Goal: Information Seeking & Learning: Understand process/instructions

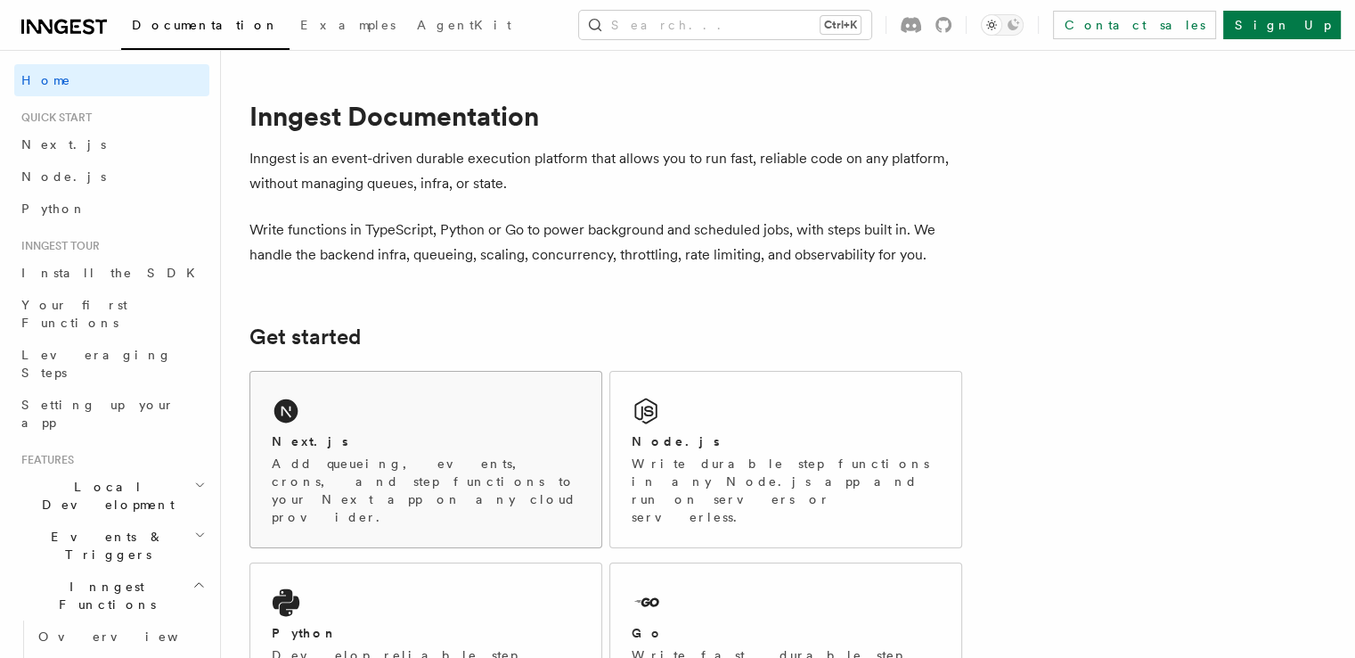
click at [406, 413] on div "Next.js Add queueing, events, crons, and step functions to your Next app on any…" at bounding box center [425, 460] width 351 height 176
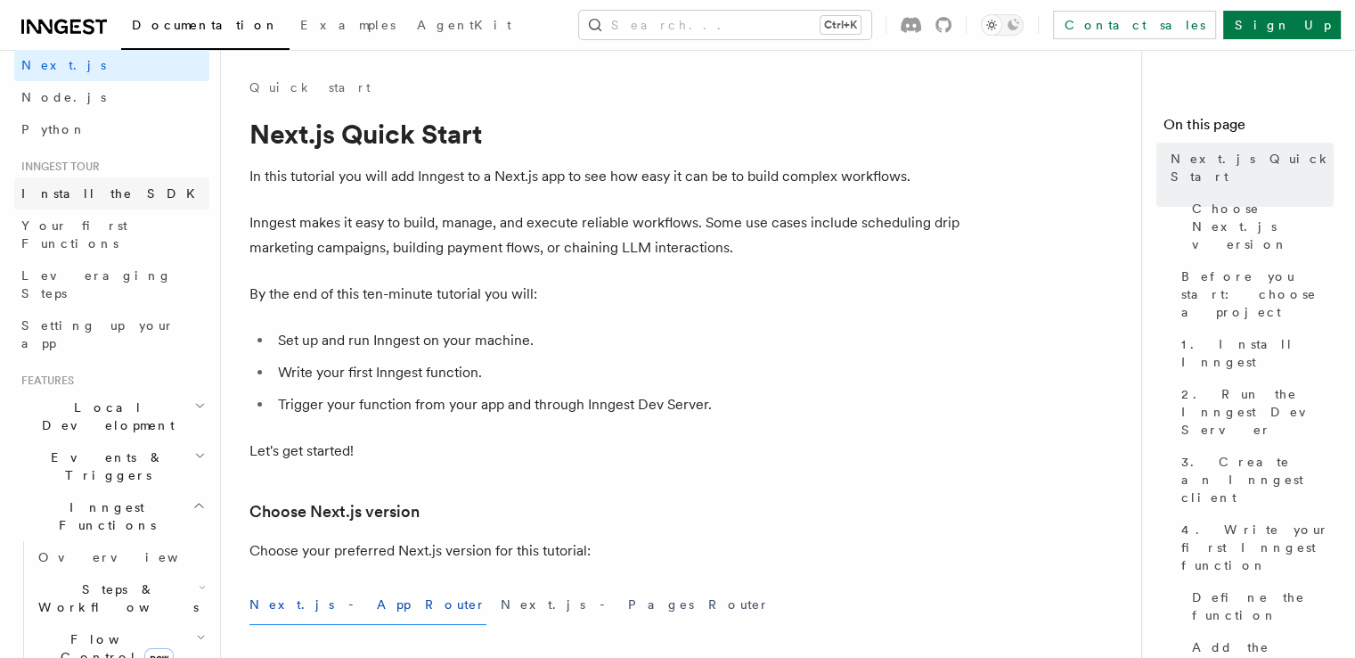
scroll to position [89, 0]
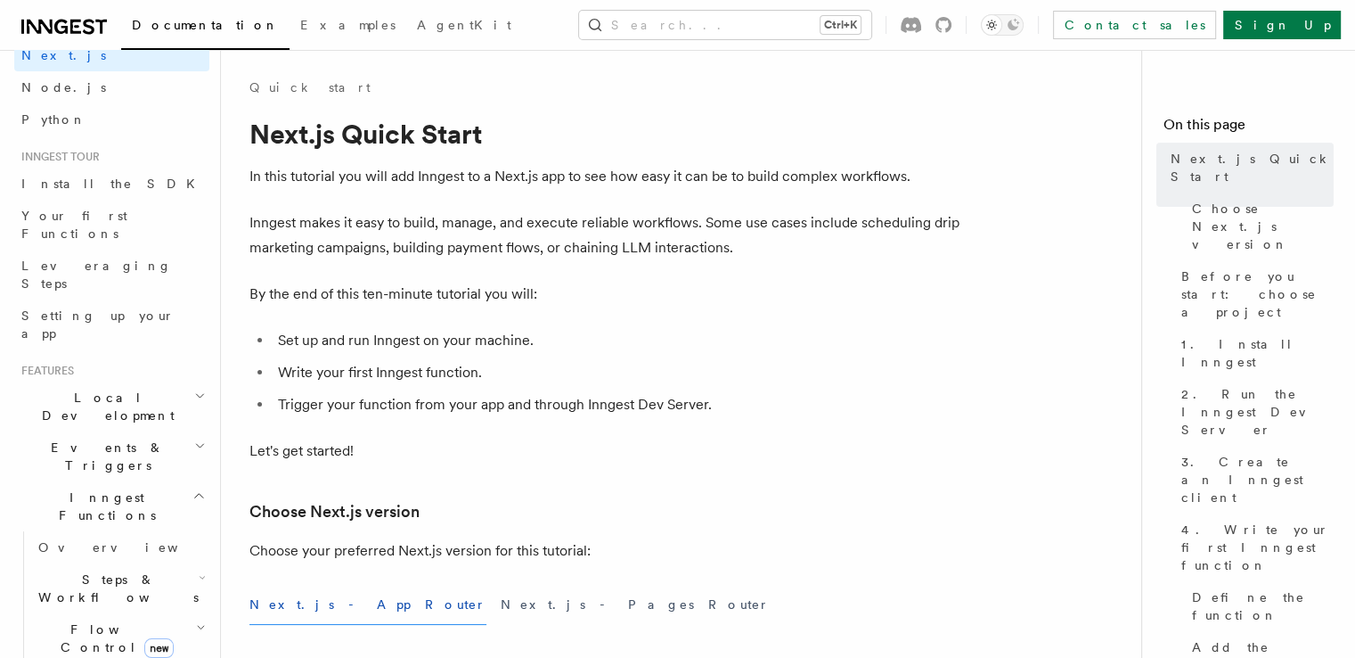
click at [192, 431] on h2 "Events & Triggers" at bounding box center [111, 456] width 195 height 50
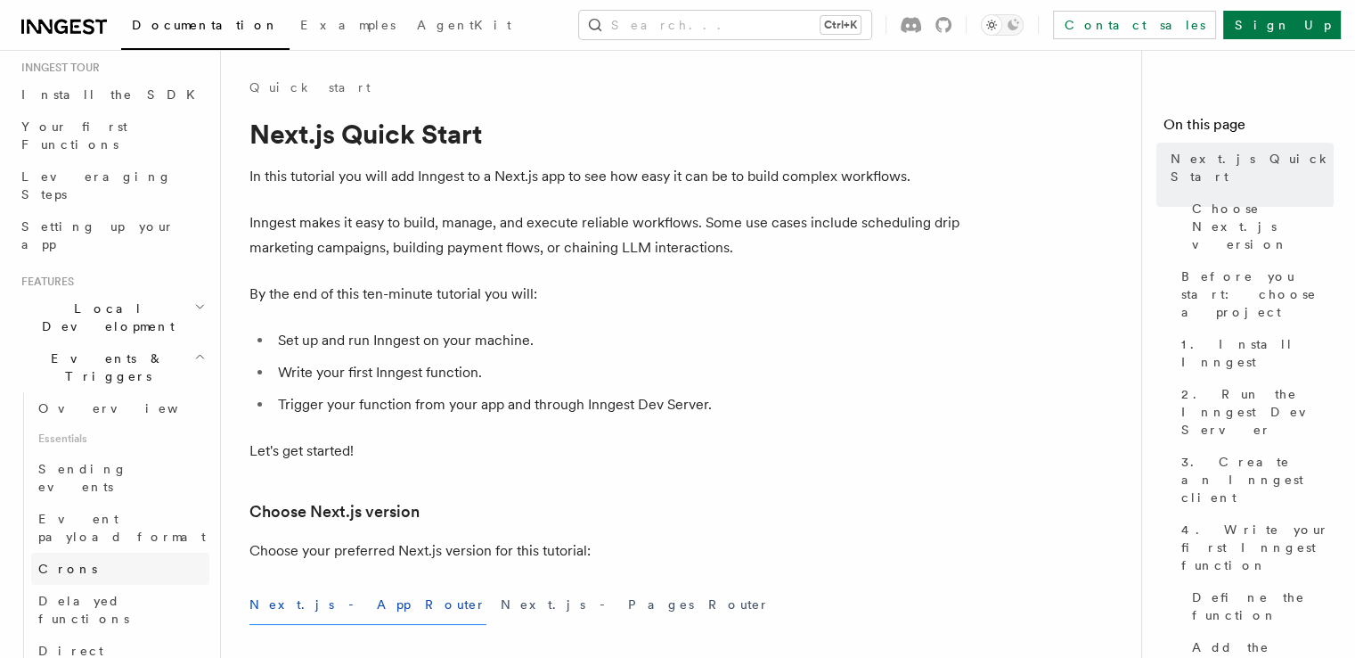
click at [57, 561] on span "Crons" at bounding box center [67, 568] width 59 height 14
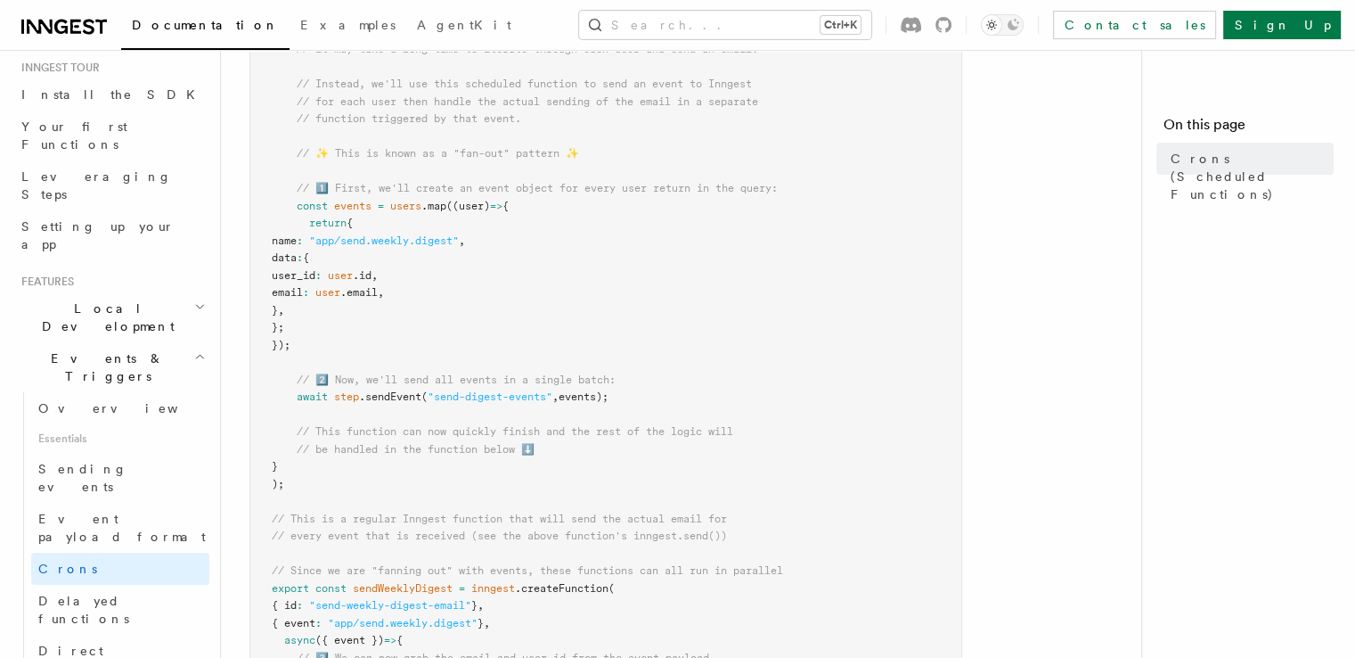
scroll to position [584, 0]
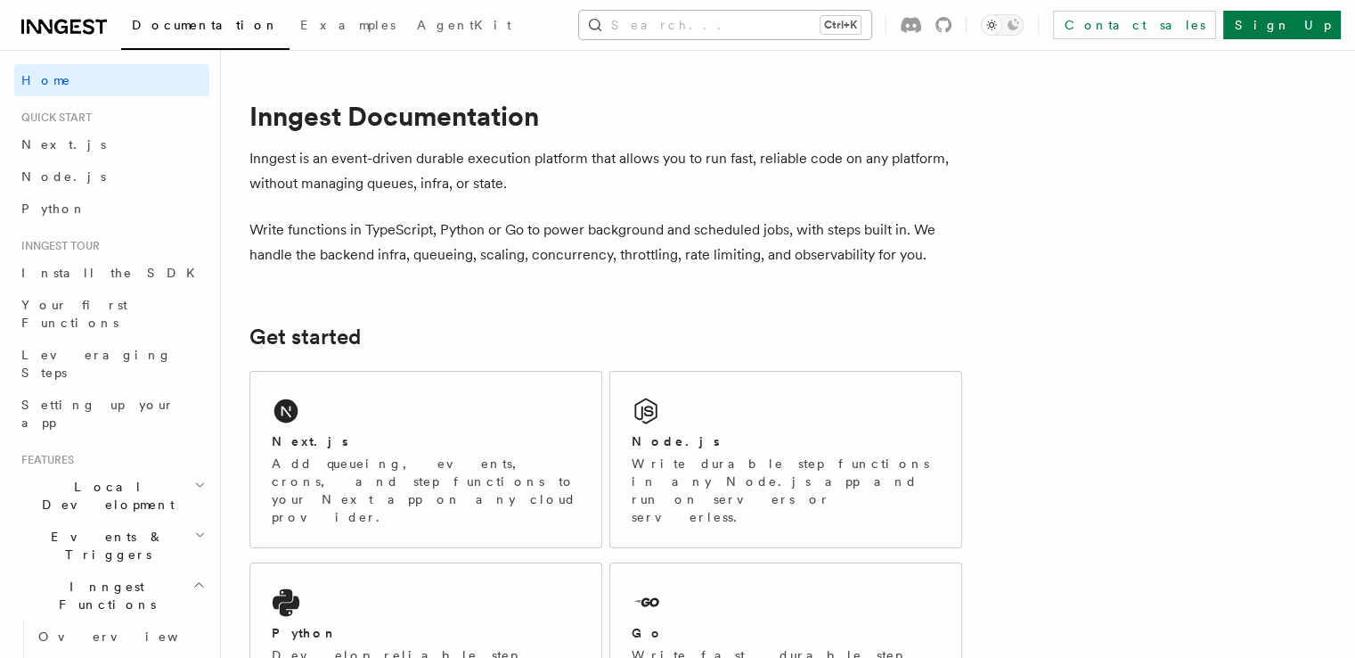
click at [724, 31] on button "Search... Ctrl+K" at bounding box center [725, 25] width 292 height 29
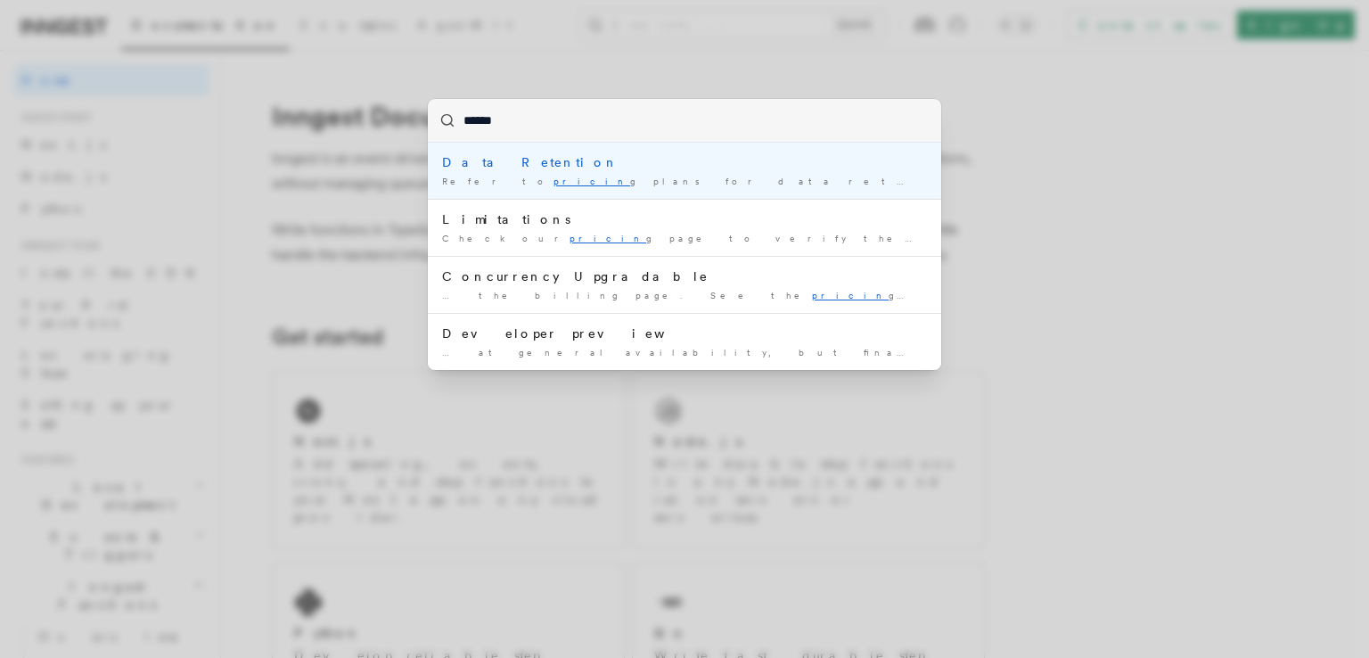
type input "*******"
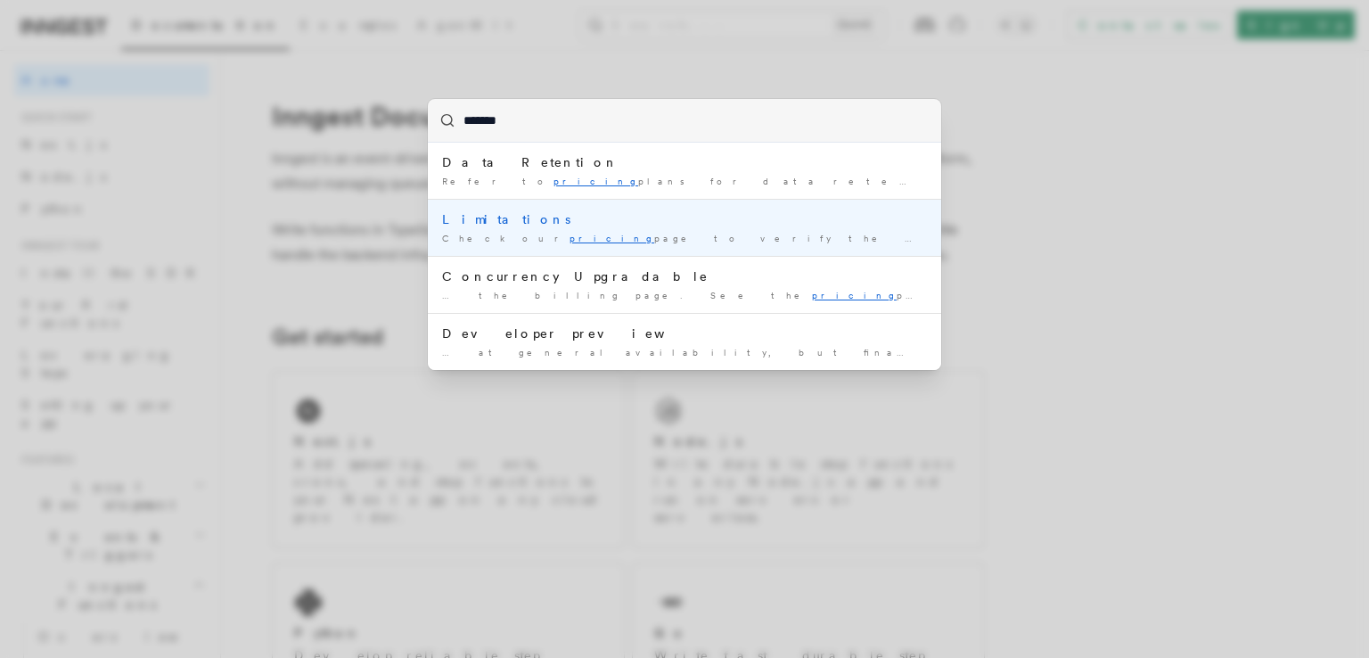
click at [536, 215] on div "Limitations" at bounding box center [684, 219] width 485 height 18
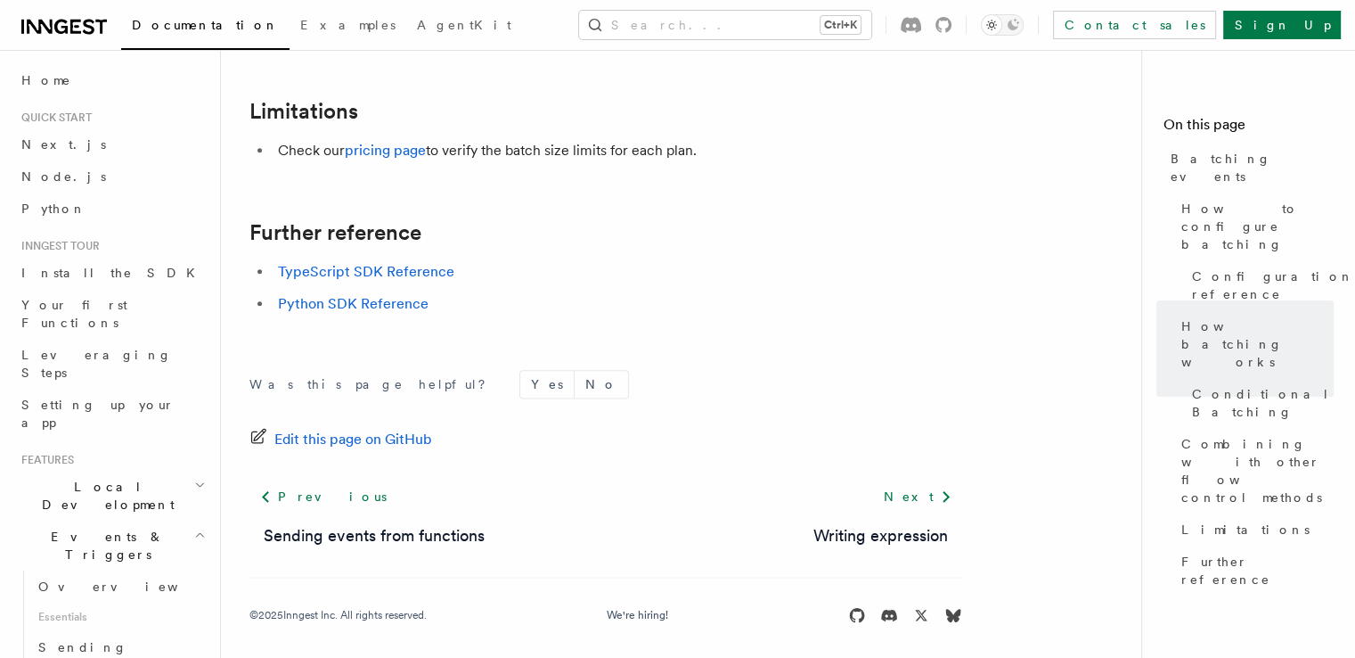
scroll to position [2173, 0]
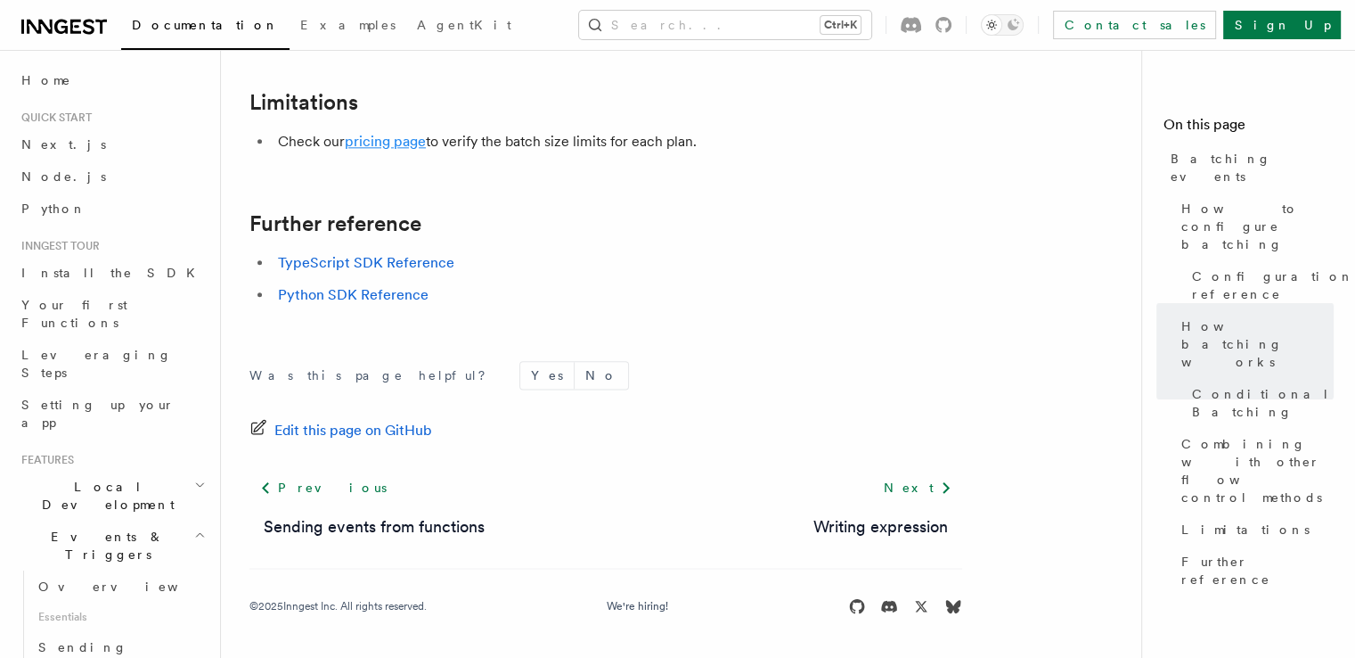
click at [374, 147] on link "pricing page" at bounding box center [385, 141] width 81 height 17
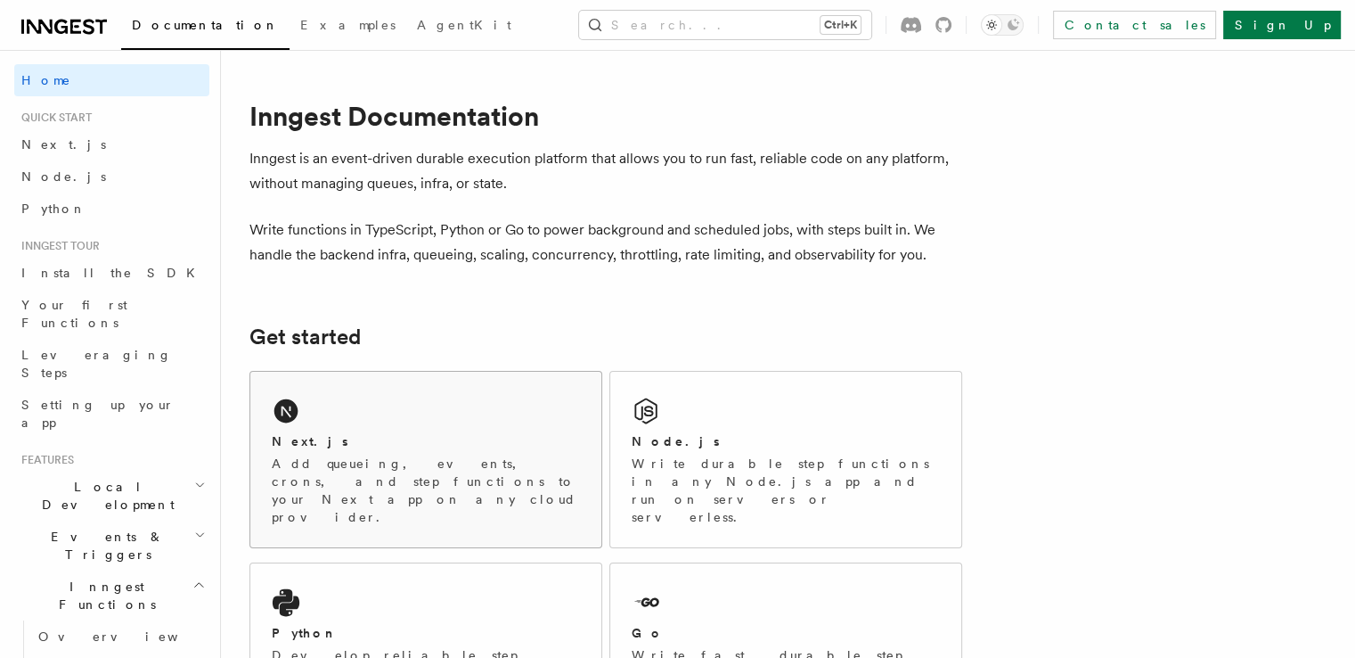
click at [411, 432] on div "Next.js" at bounding box center [426, 441] width 308 height 19
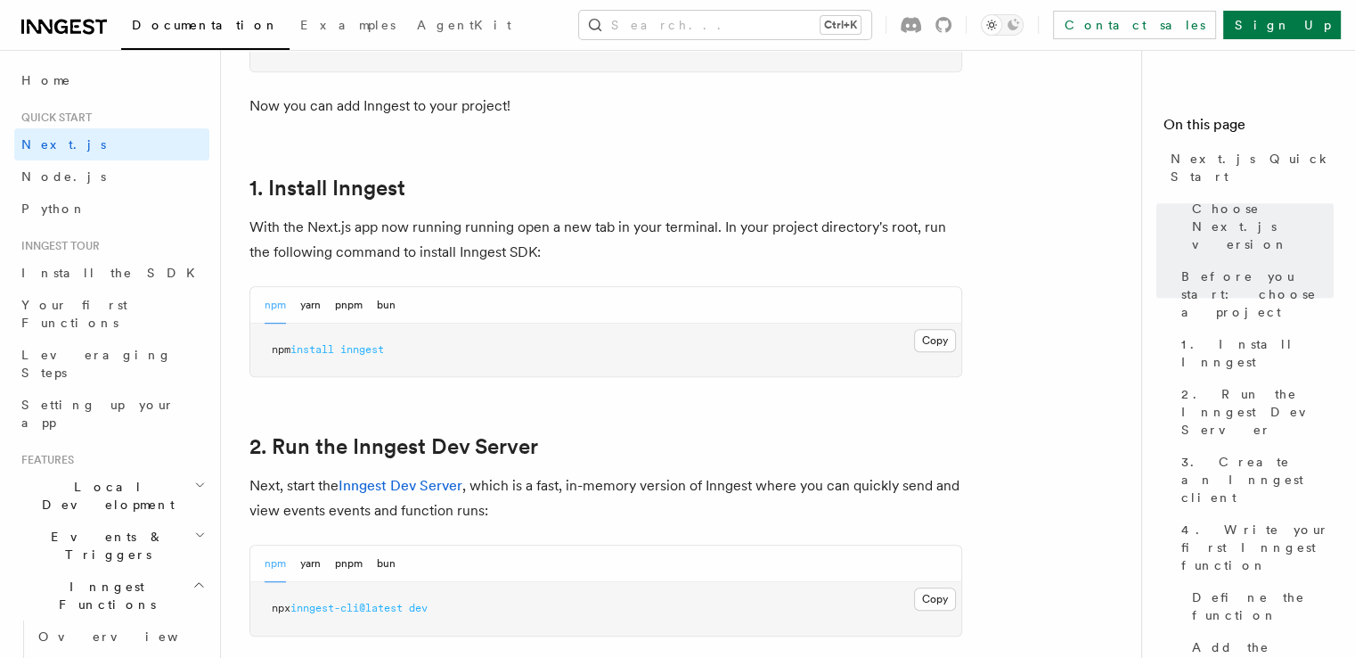
scroll to position [891, 0]
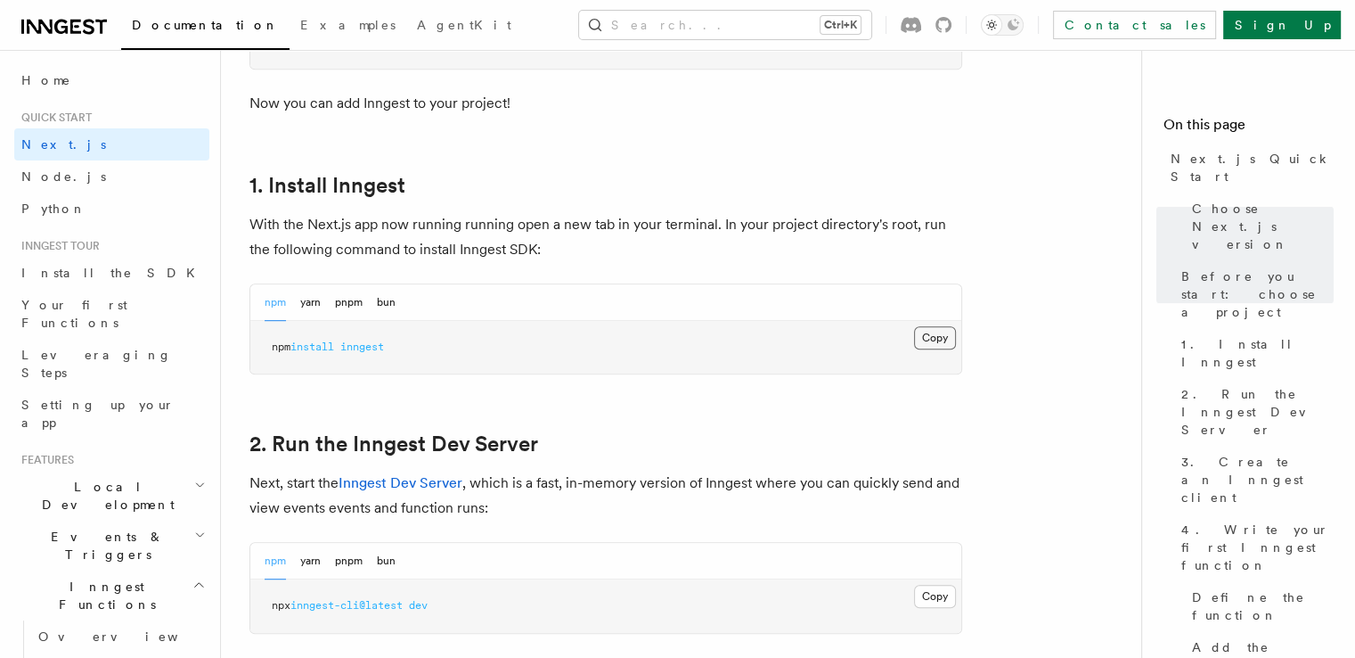
click at [923, 340] on button "Copy Copied" at bounding box center [935, 337] width 42 height 23
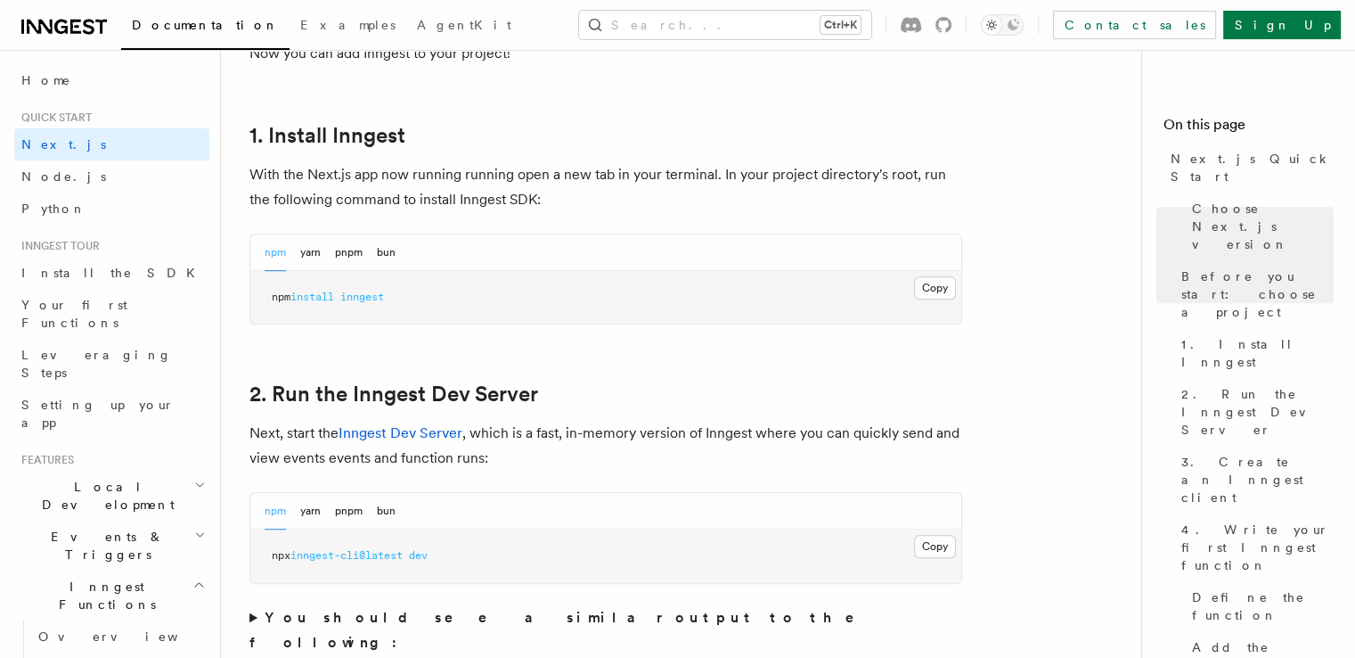
scroll to position [980, 0]
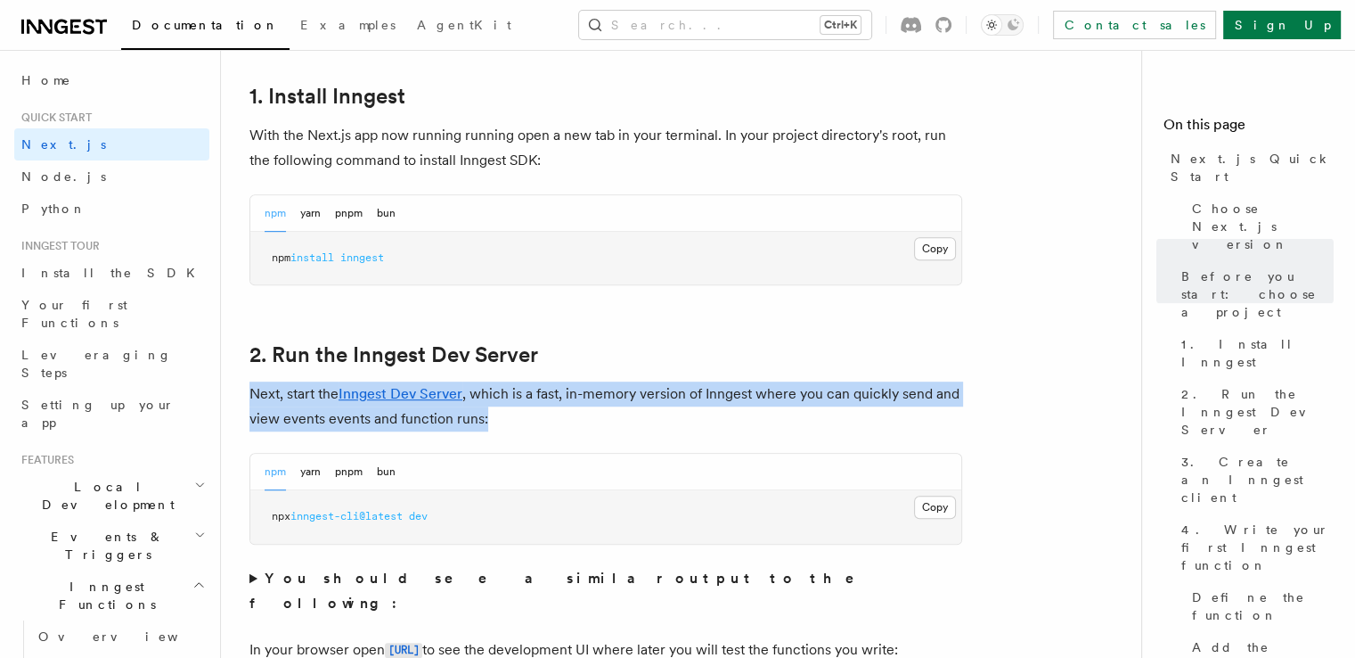
drag, startPoint x: 249, startPoint y: 390, endPoint x: 691, endPoint y: 412, distance: 442.4
click at [691, 412] on p "Next, start the Inngest Dev Server , which is a fast, in-memory version of Inng…" at bounding box center [605, 406] width 713 height 50
click at [929, 503] on button "Copy Copied" at bounding box center [935, 506] width 42 height 23
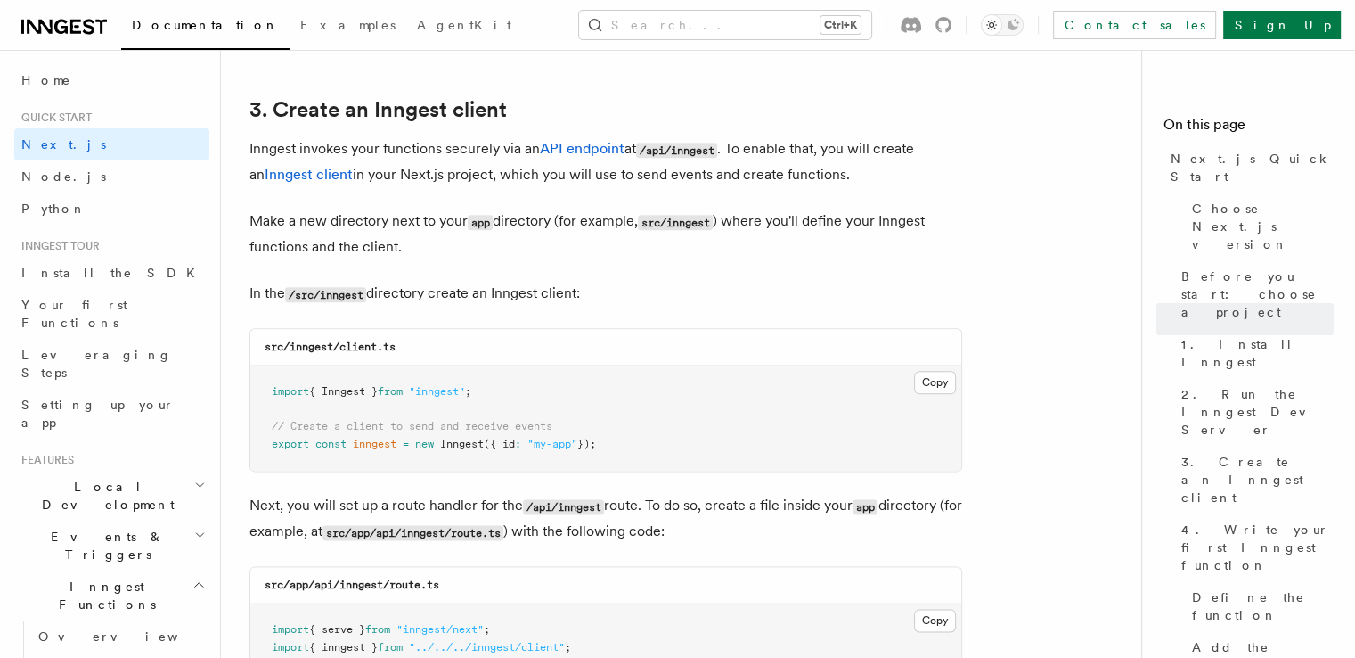
scroll to position [2049, 0]
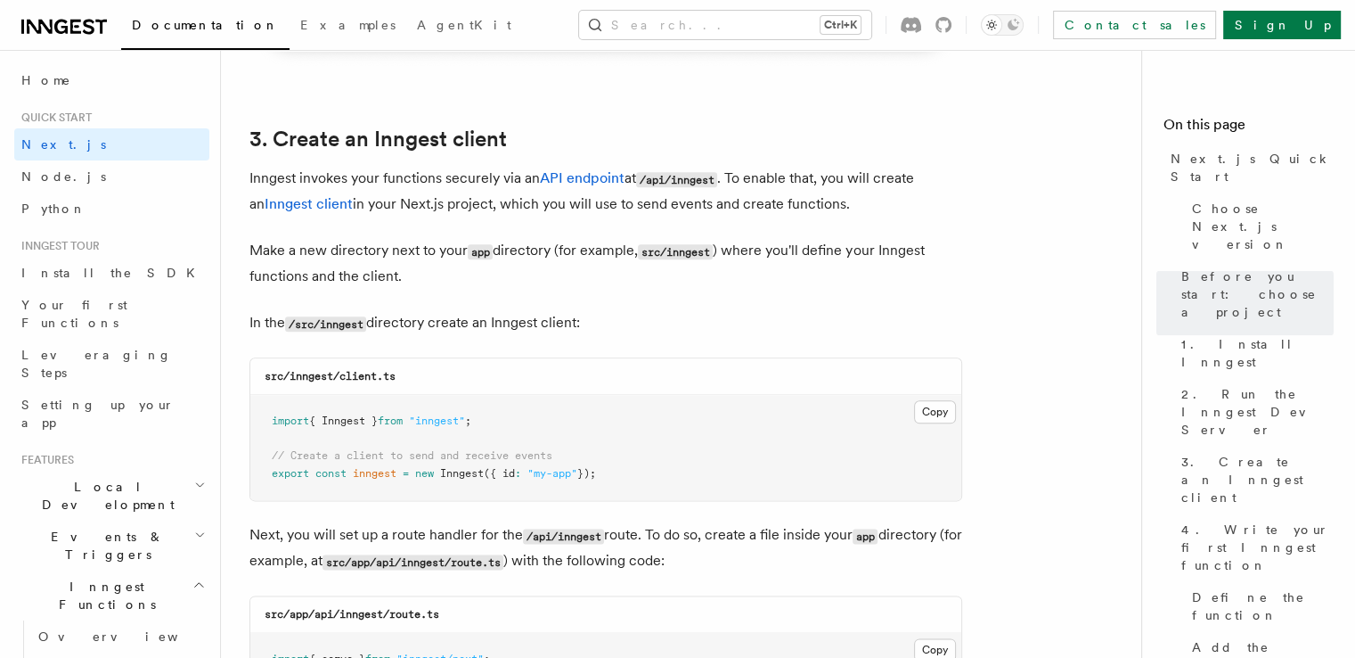
click at [319, 381] on code "src/inngest/client.ts" at bounding box center [330, 376] width 131 height 12
copy code "inngest"
click at [259, 248] on p "Make a new directory next to your app directory (for example, src/inngest ) whe…" at bounding box center [605, 263] width 713 height 51
drag, startPoint x: 259, startPoint y: 248, endPoint x: 524, endPoint y: 249, distance: 264.6
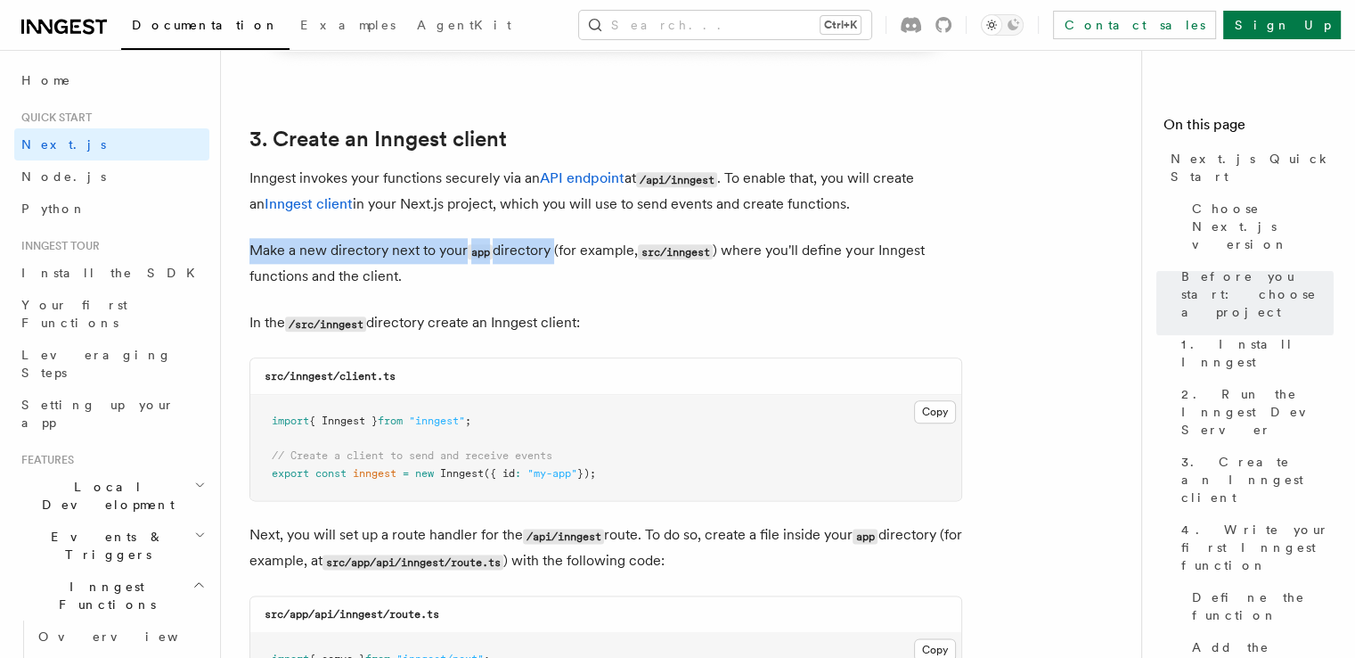
click at [524, 249] on p "Make a new directory next to your app directory (for example, src/inngest ) whe…" at bounding box center [605, 263] width 713 height 51
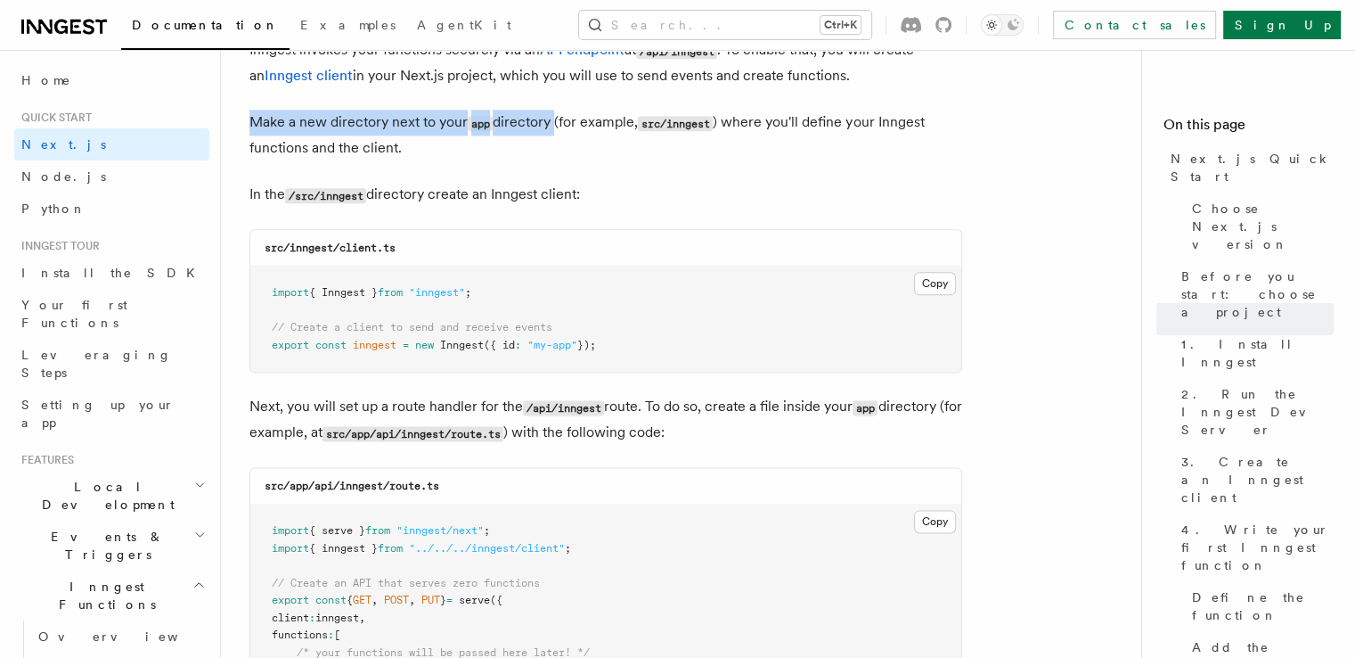
scroll to position [2138, 0]
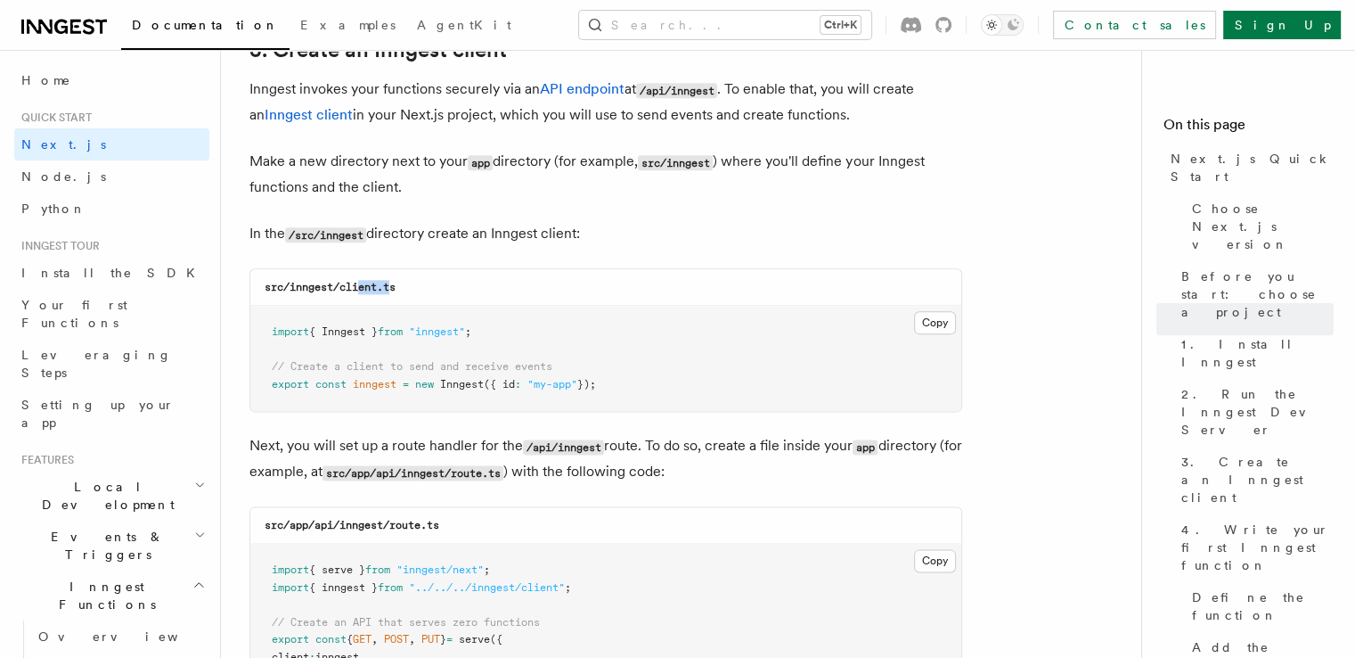
drag, startPoint x: 396, startPoint y: 290, endPoint x: 364, endPoint y: 284, distance: 32.5
click at [364, 284] on code "src/inngest/client.ts" at bounding box center [330, 287] width 131 height 12
click at [408, 292] on div "src/inngest/client.ts" at bounding box center [605, 287] width 711 height 37
drag, startPoint x: 408, startPoint y: 292, endPoint x: 357, endPoint y: 283, distance: 51.6
click at [357, 283] on div "src/inngest/client.ts" at bounding box center [605, 287] width 711 height 37
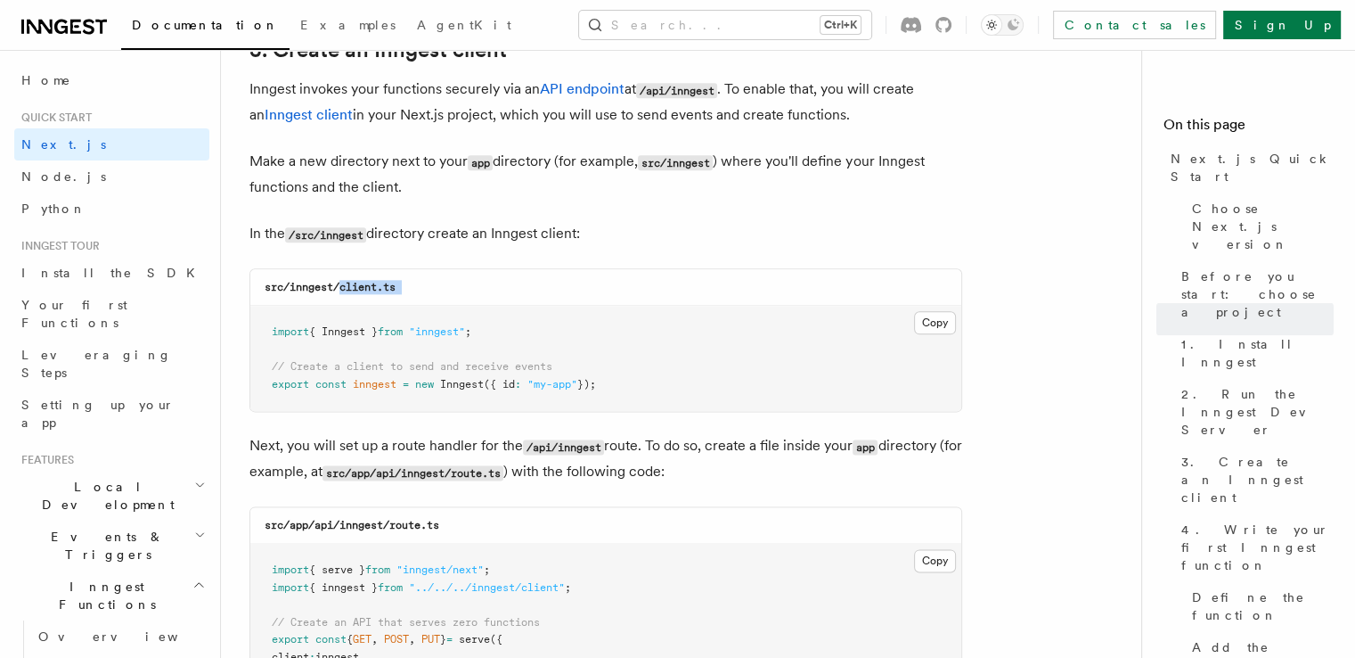
copy code "client.ts"
click at [935, 322] on button "Copy Copied" at bounding box center [935, 322] width 42 height 23
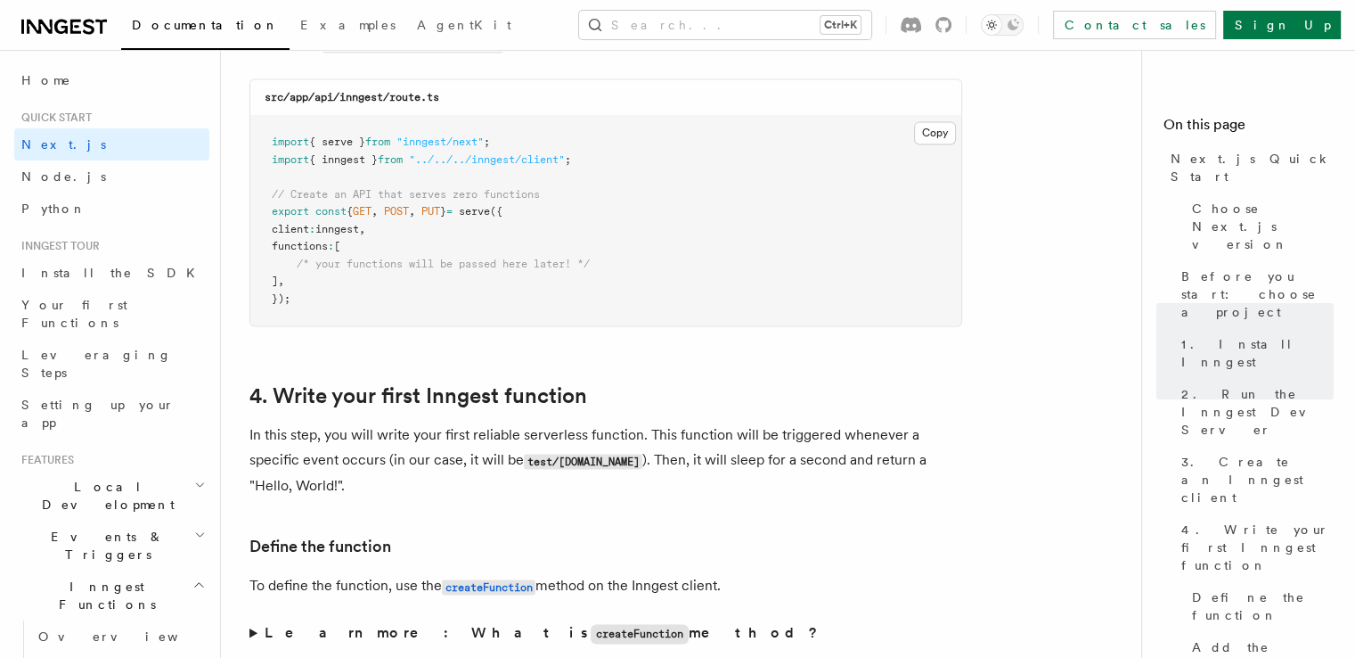
scroll to position [2495, 0]
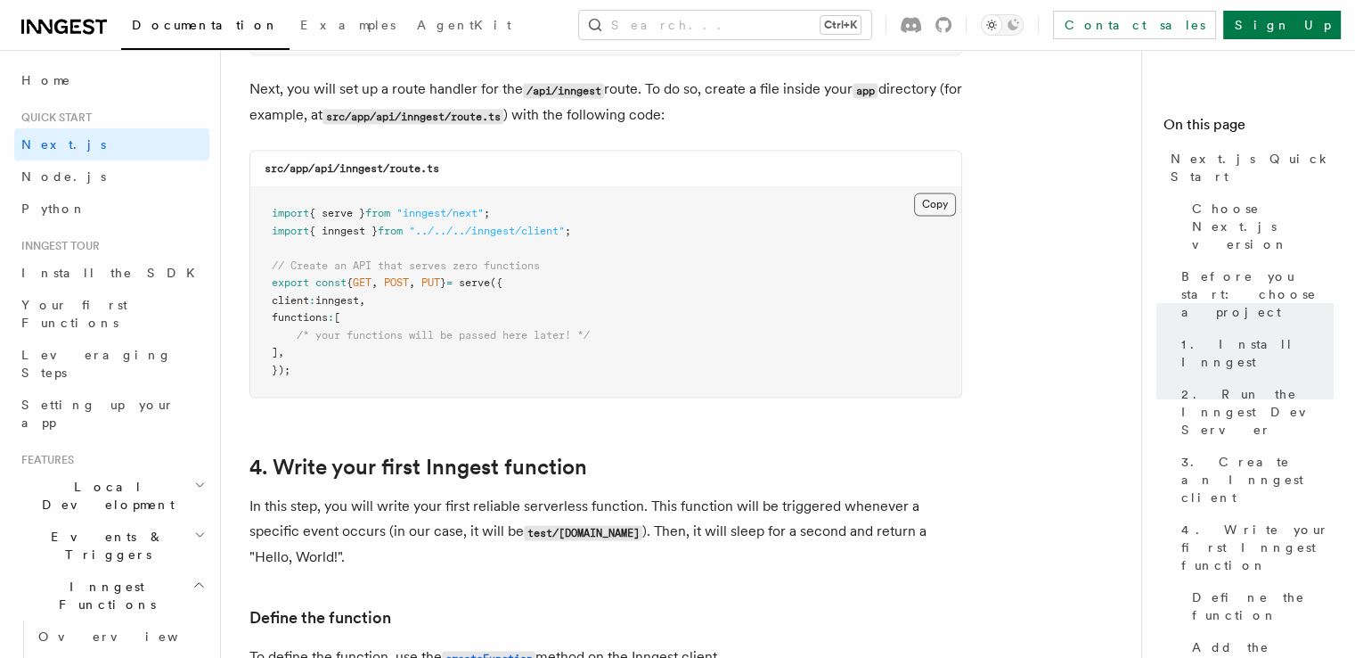
click at [931, 207] on button "Copy Copied" at bounding box center [935, 203] width 42 height 23
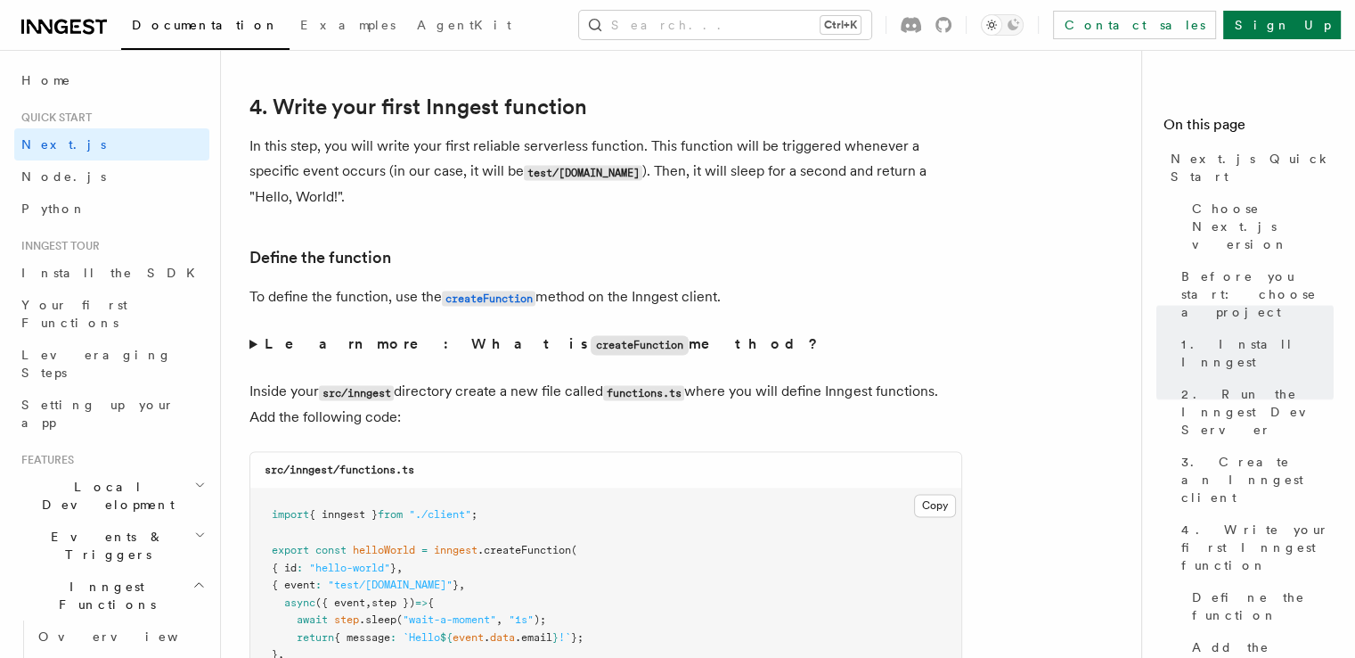
scroll to position [2940, 0]
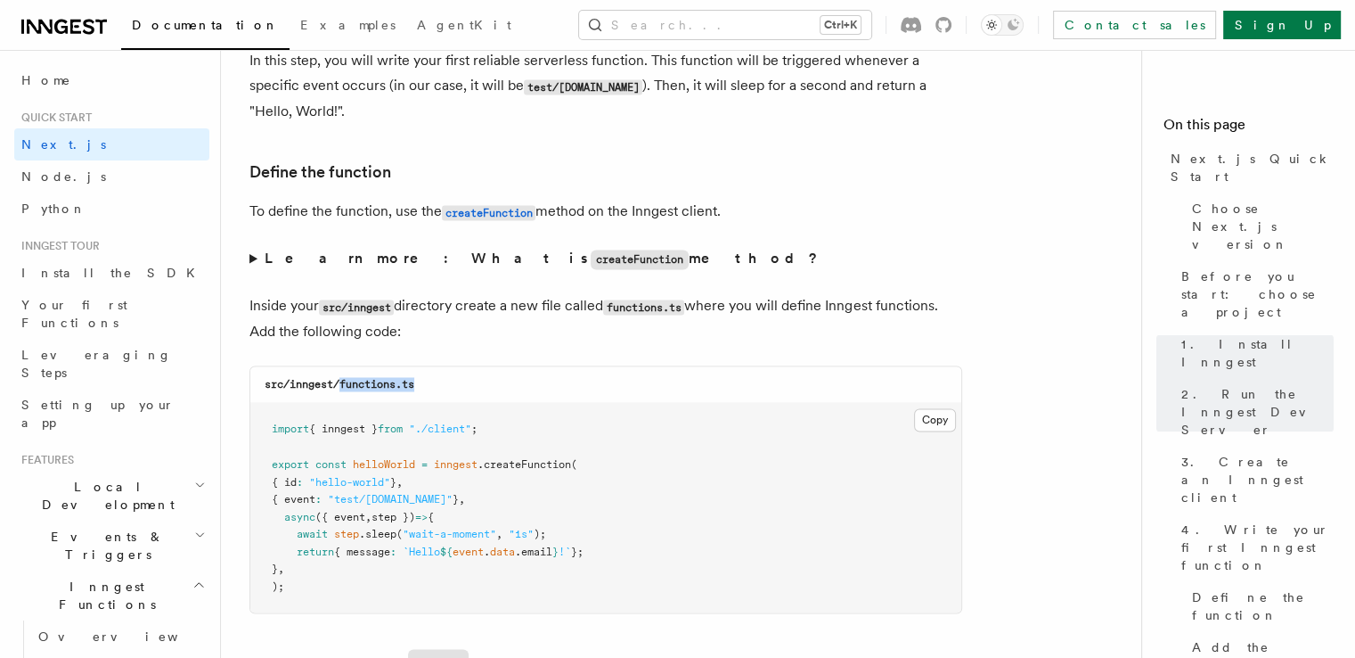
drag, startPoint x: 431, startPoint y: 391, endPoint x: 343, endPoint y: 386, distance: 88.4
click at [343, 386] on div "src/inngest/functions.ts" at bounding box center [605, 384] width 711 height 37
copy code "functions.ts"
click at [944, 427] on button "Copy Copied" at bounding box center [935, 419] width 42 height 23
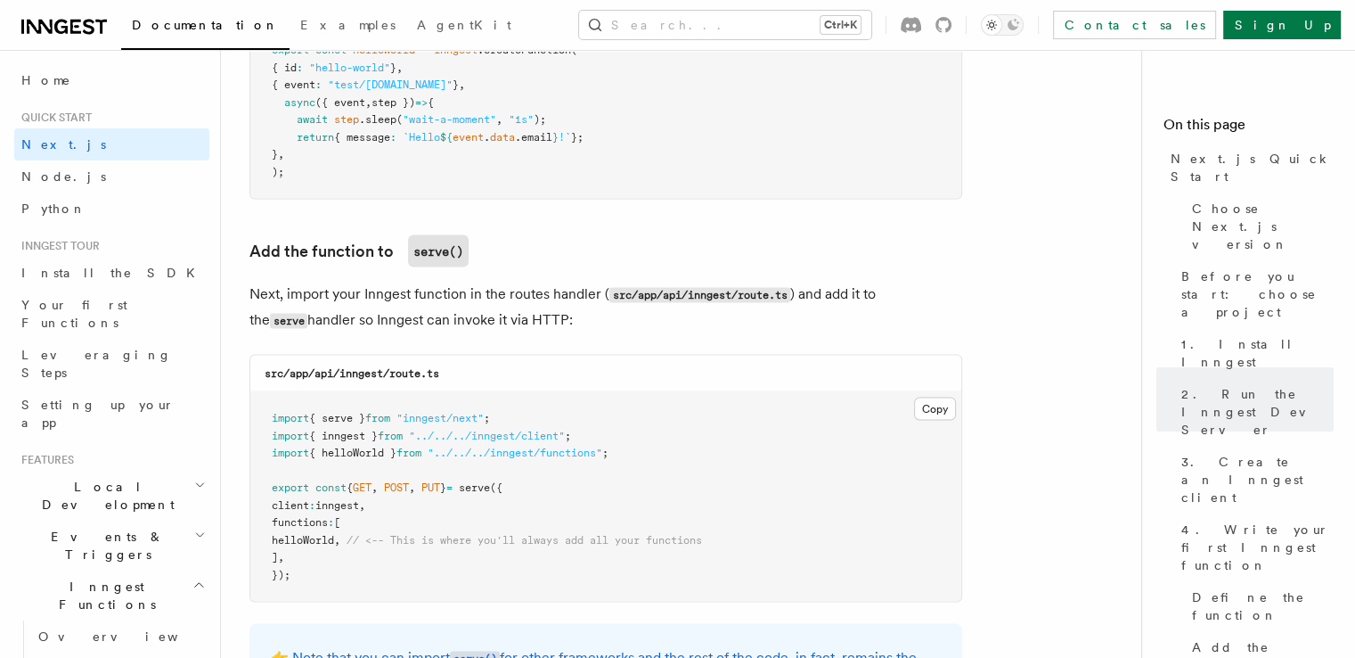
scroll to position [3386, 0]
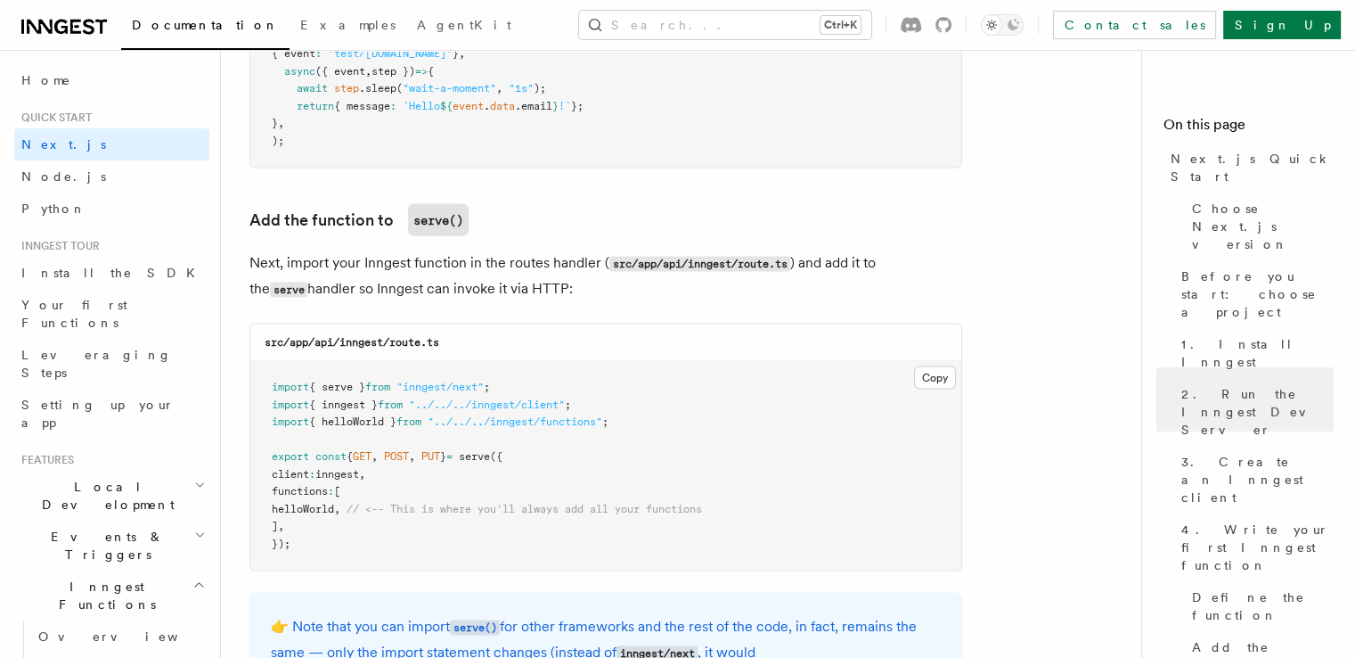
click at [334, 514] on span "helloWorld" at bounding box center [303, 508] width 62 height 12
copy span "helloWorld"
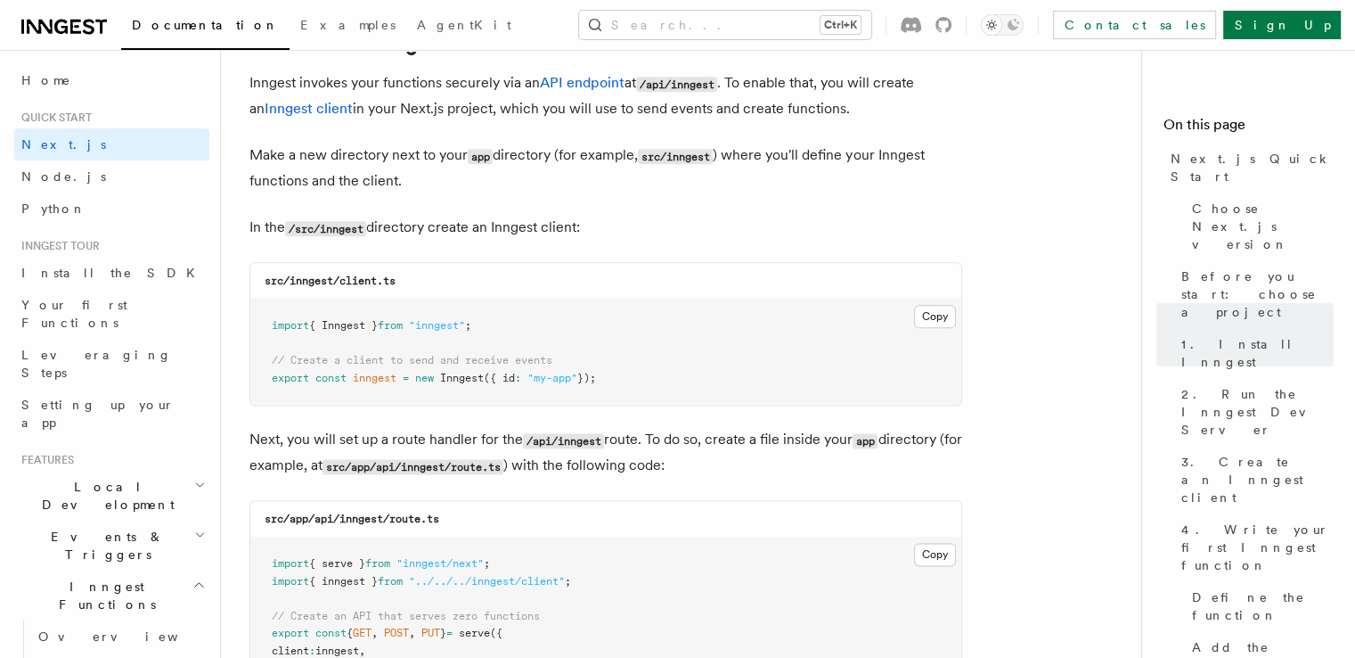
scroll to position [2138, 0]
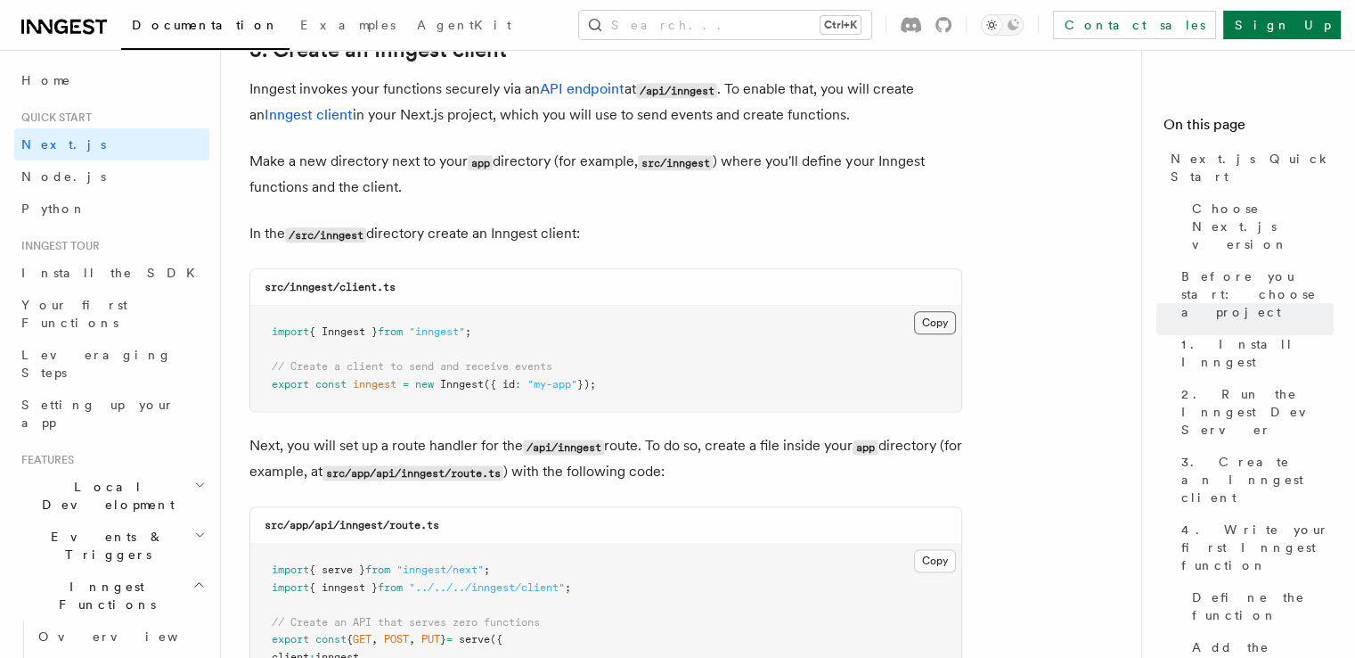
click at [944, 331] on button "Copy Copied" at bounding box center [935, 322] width 42 height 23
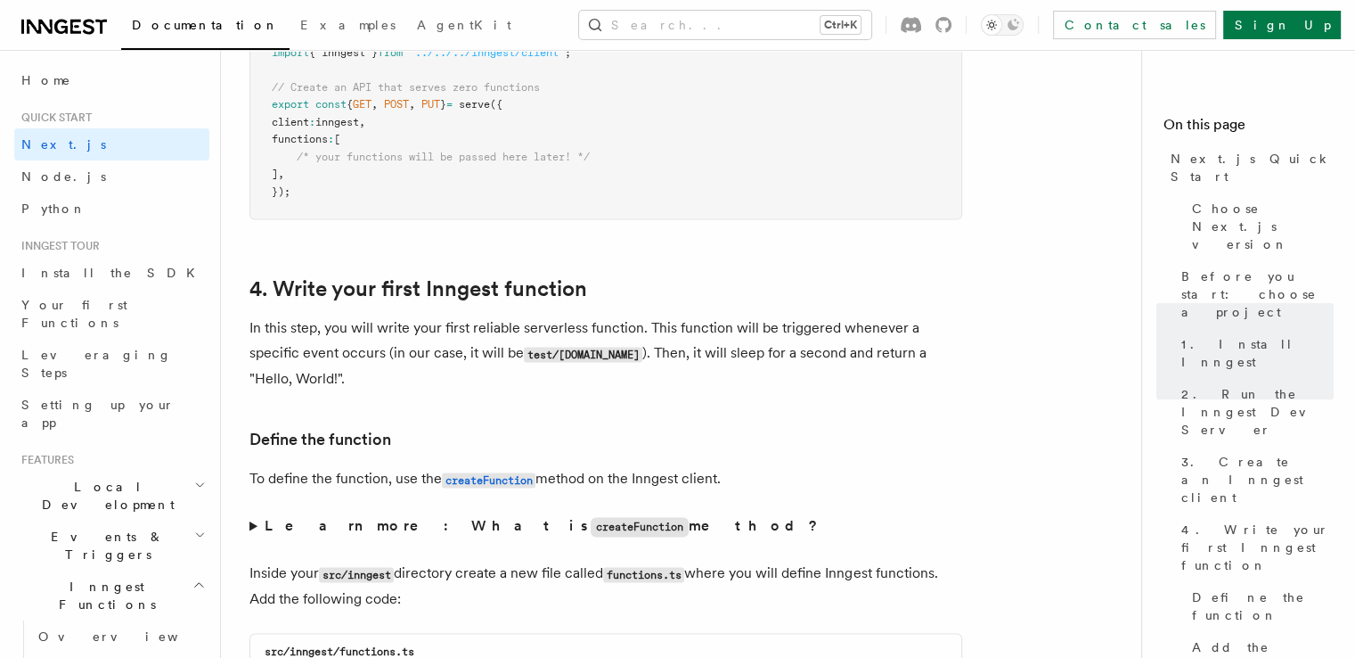
scroll to position [2762, 0]
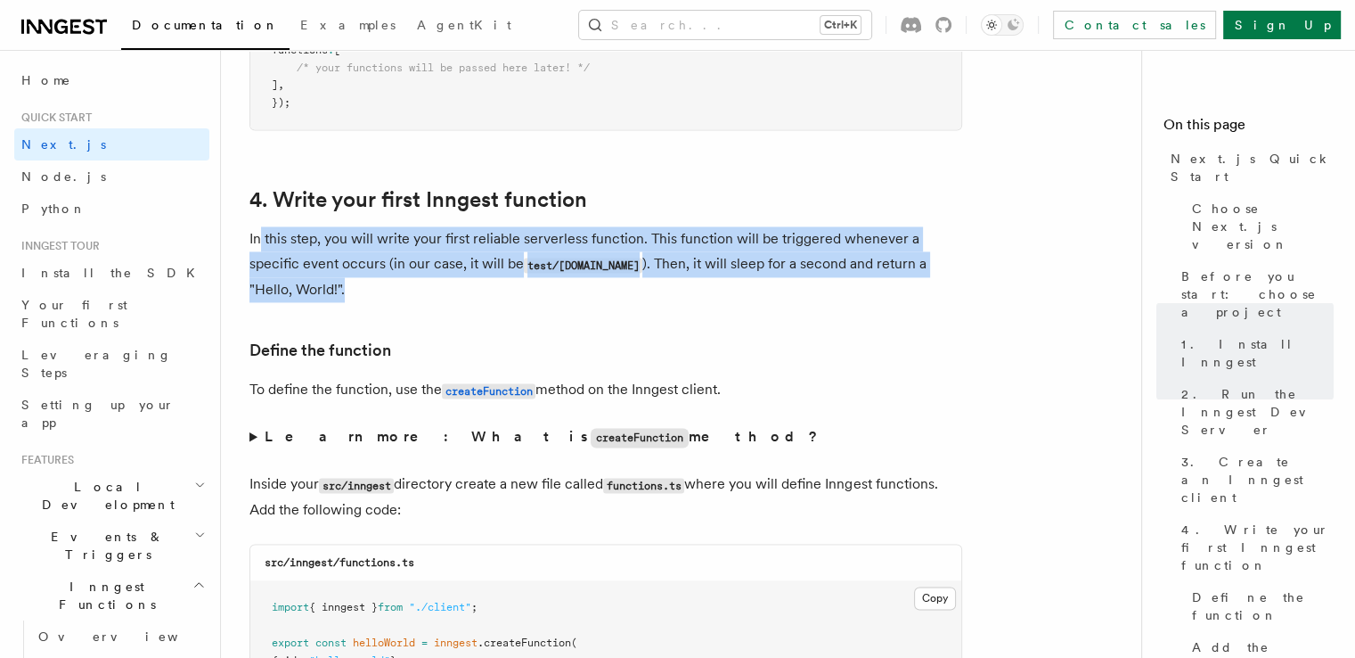
drag, startPoint x: 258, startPoint y: 241, endPoint x: 574, endPoint y: 300, distance: 321.0
click at [574, 300] on p "In this step, you will write your first reliable serverless function. This func…" at bounding box center [605, 264] width 713 height 76
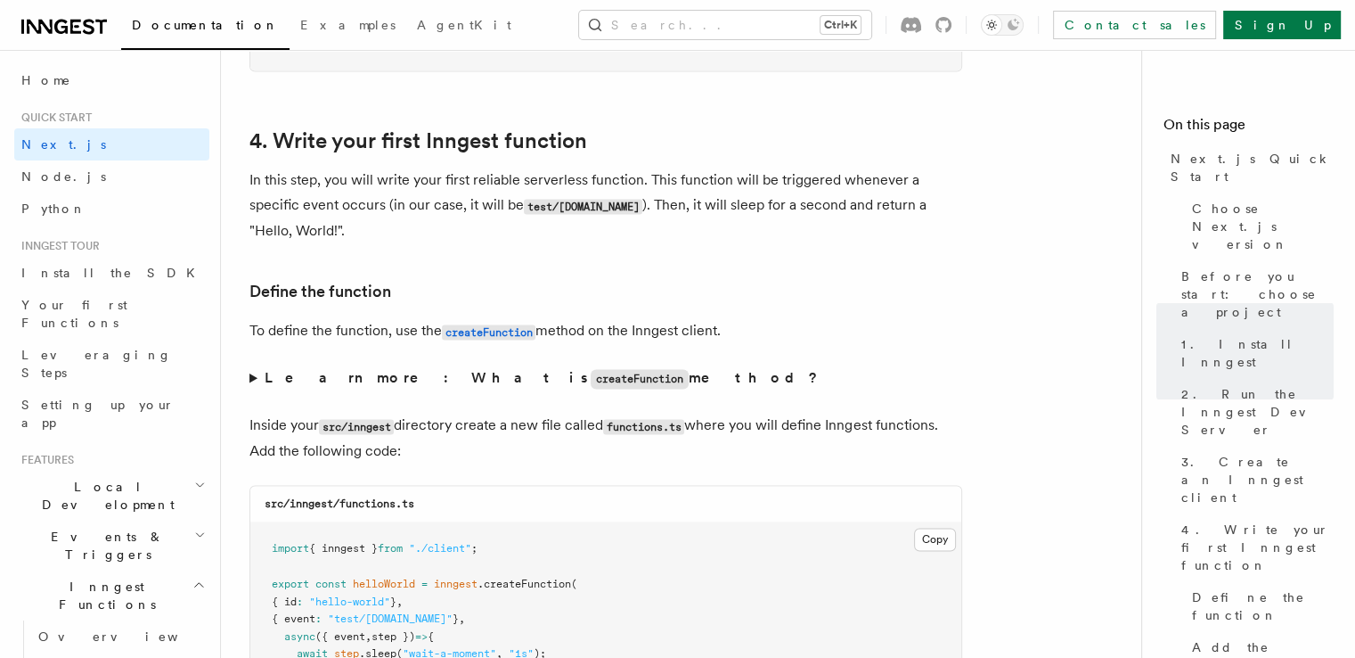
scroll to position [2851, 0]
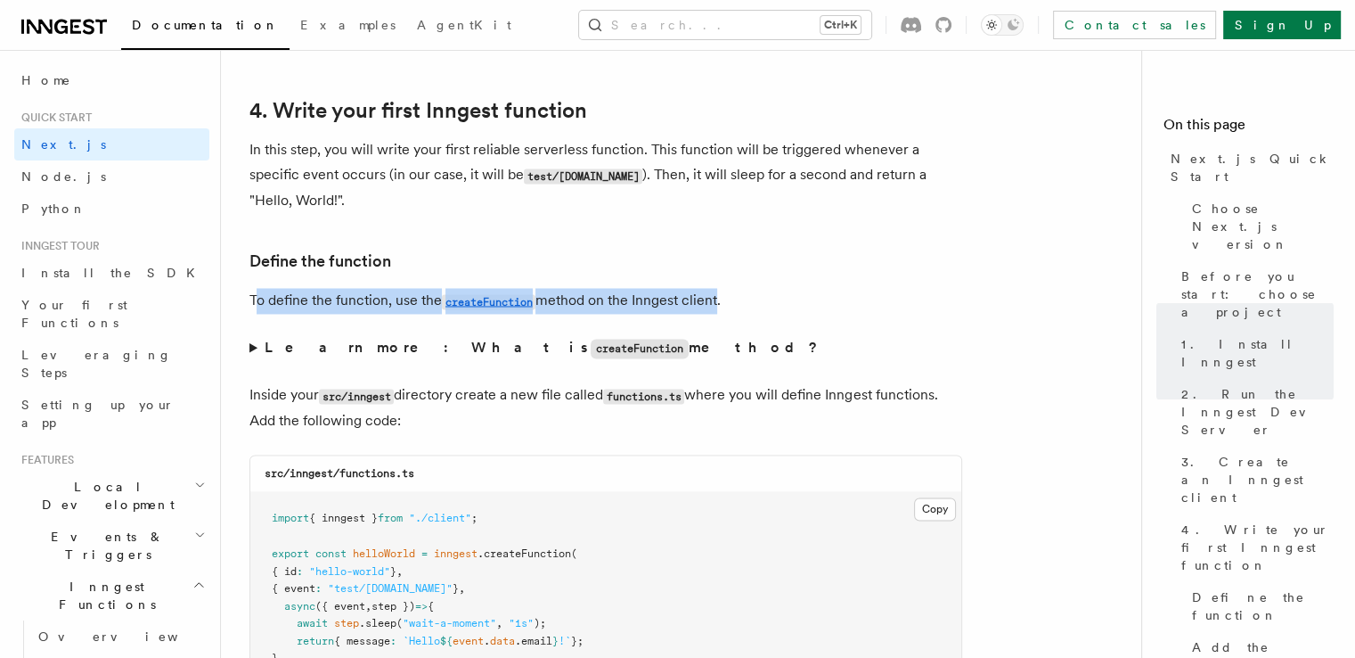
drag, startPoint x: 253, startPoint y: 298, endPoint x: 722, endPoint y: 298, distance: 468.7
click at [722, 298] on p "To define the function, use the createFunction method on the Inngest client." at bounding box center [605, 301] width 713 height 26
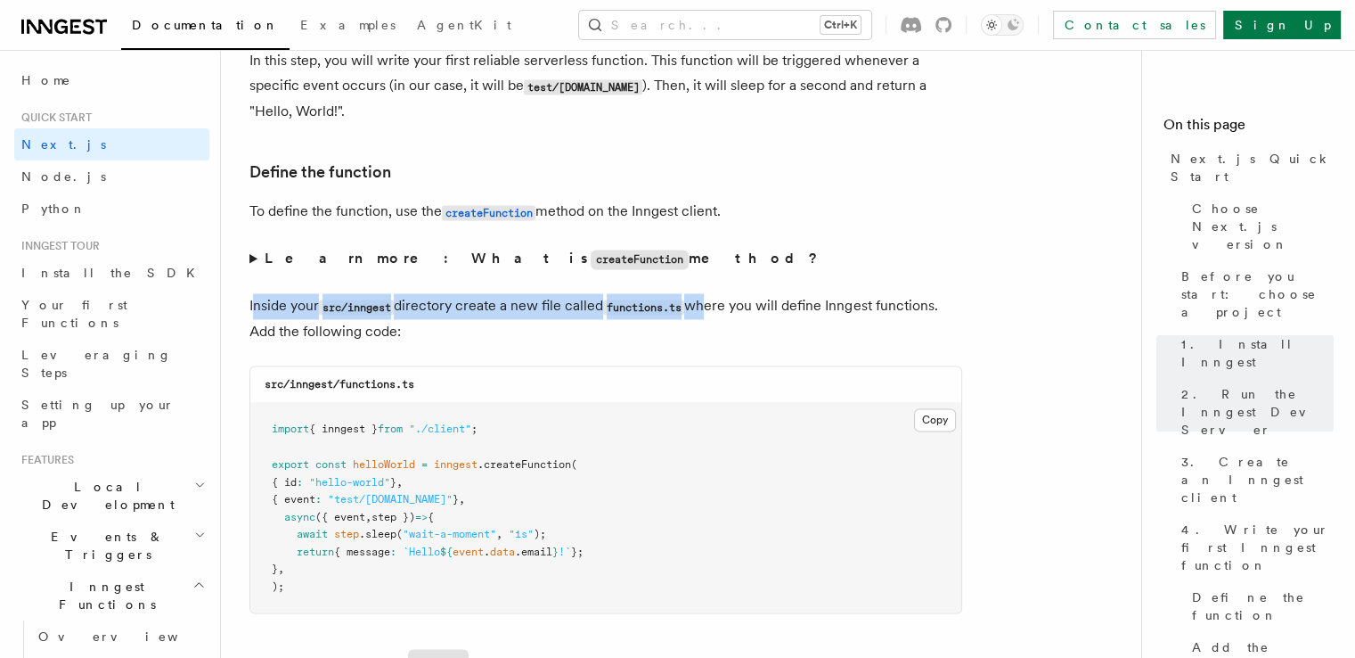
drag, startPoint x: 257, startPoint y: 307, endPoint x: 706, endPoint y: 306, distance: 449.1
click at [706, 306] on p "Inside your src/inngest directory create a new file called functions.ts where y…" at bounding box center [605, 318] width 713 height 51
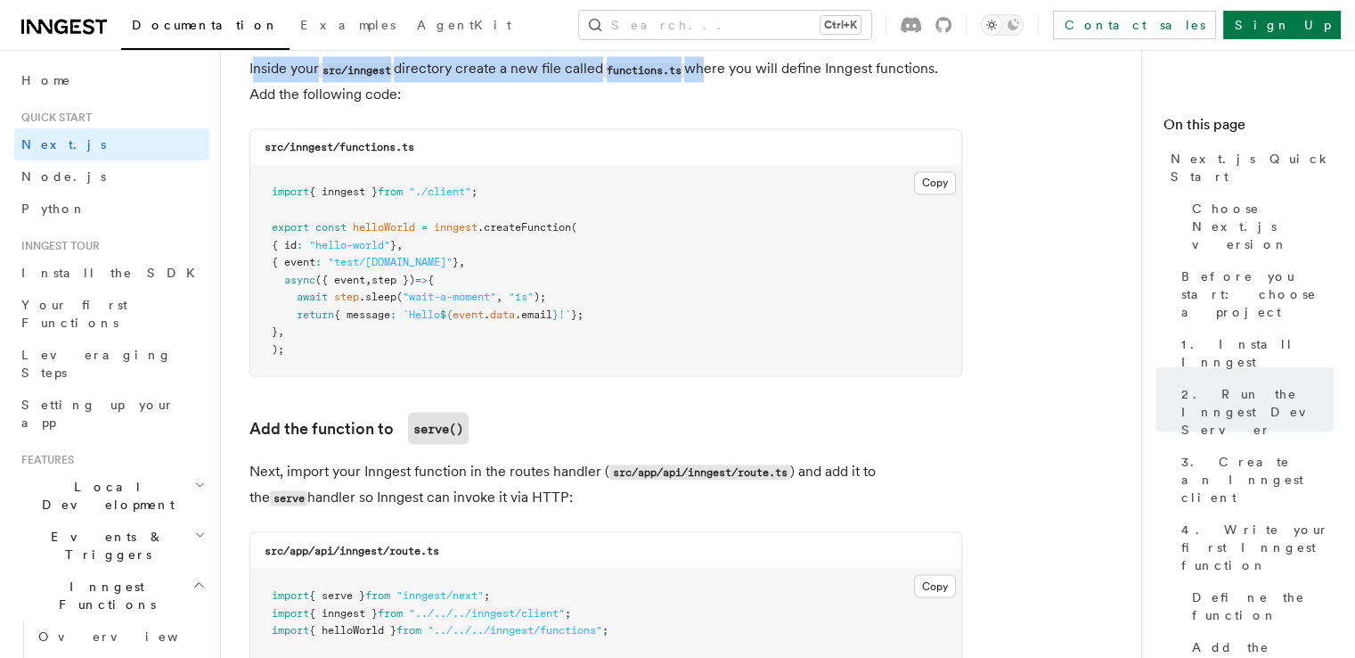
scroll to position [3208, 0]
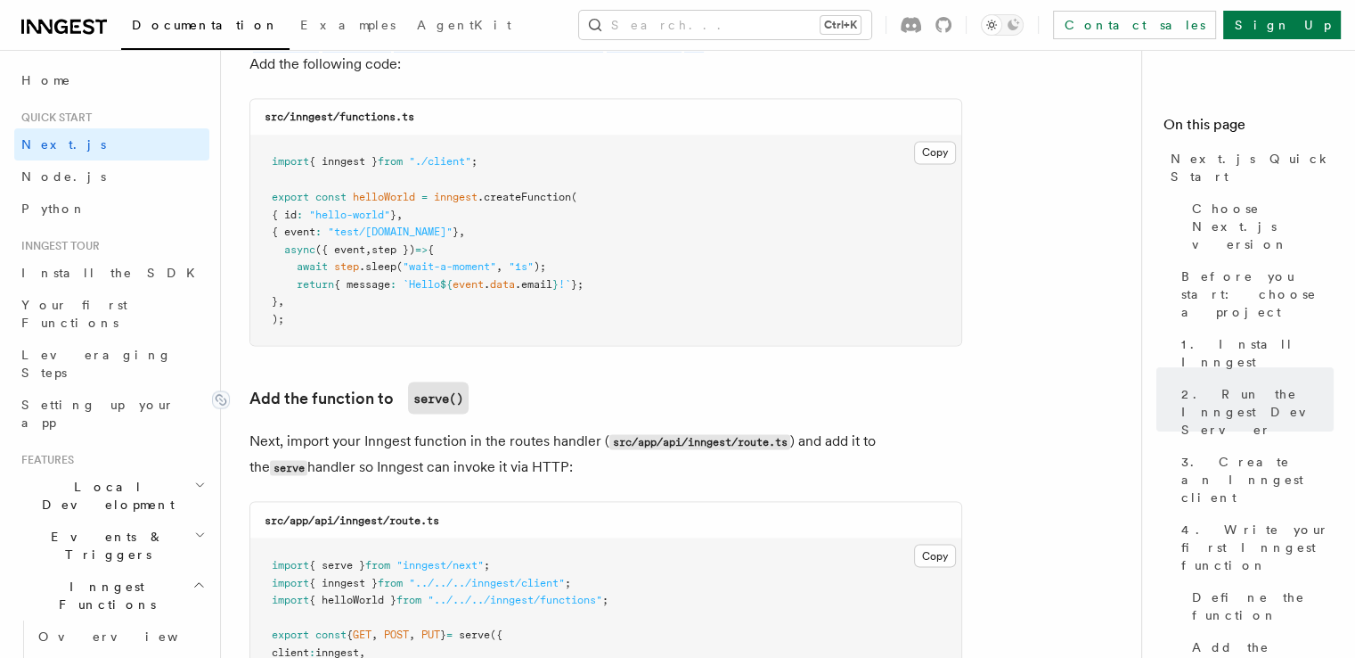
click at [296, 409] on link "Add the function to serve()" at bounding box center [358, 397] width 219 height 32
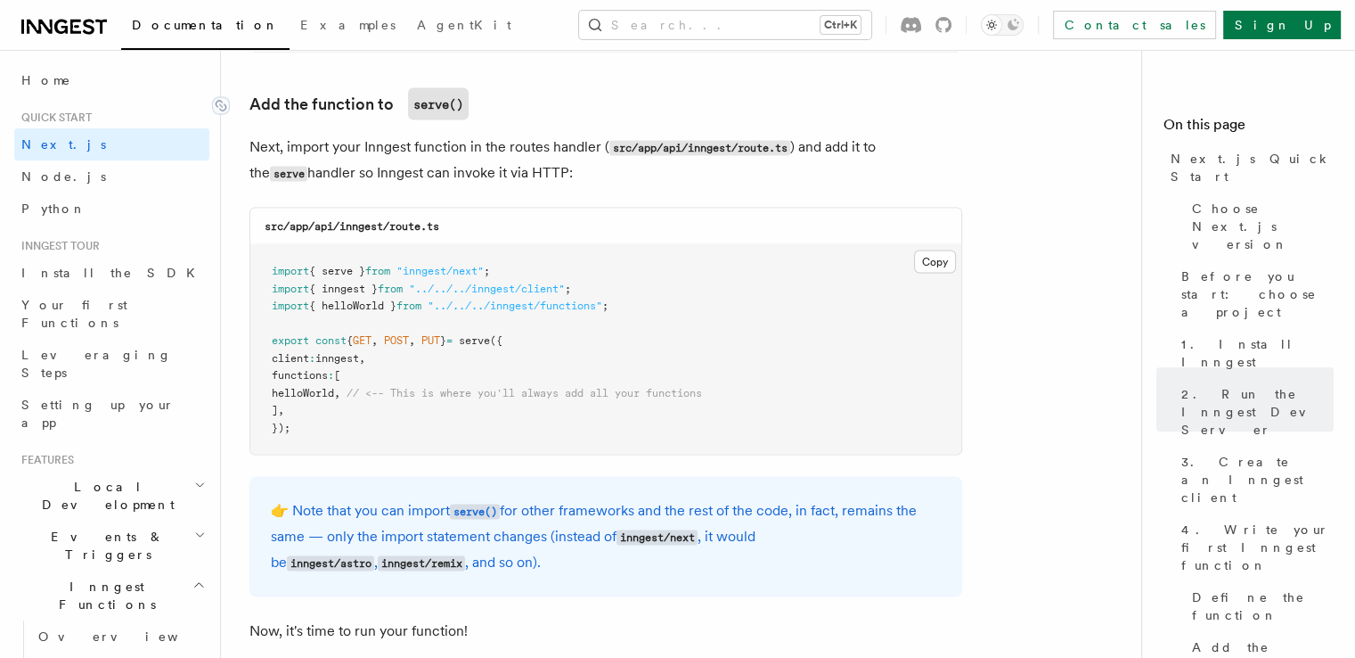
scroll to position [3507, 0]
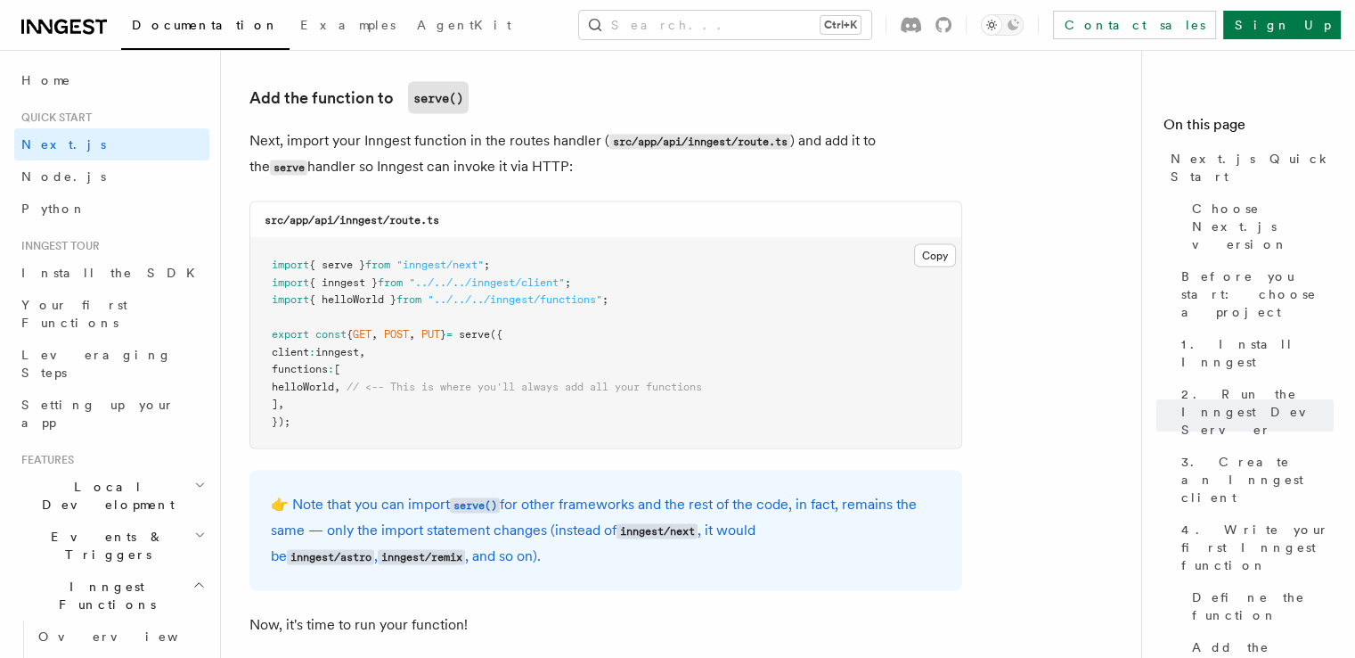
click at [350, 270] on span "{ serve }" at bounding box center [337, 264] width 56 height 12
drag, startPoint x: 522, startPoint y: 266, endPoint x: 269, endPoint y: 260, distance: 253.1
click at [269, 260] on pre "import { serve } from "inngest/next" ; import { inngest } from "../../../innges…" at bounding box center [605, 343] width 711 height 209
copy span "import { serve } from "inngest/next" ;"
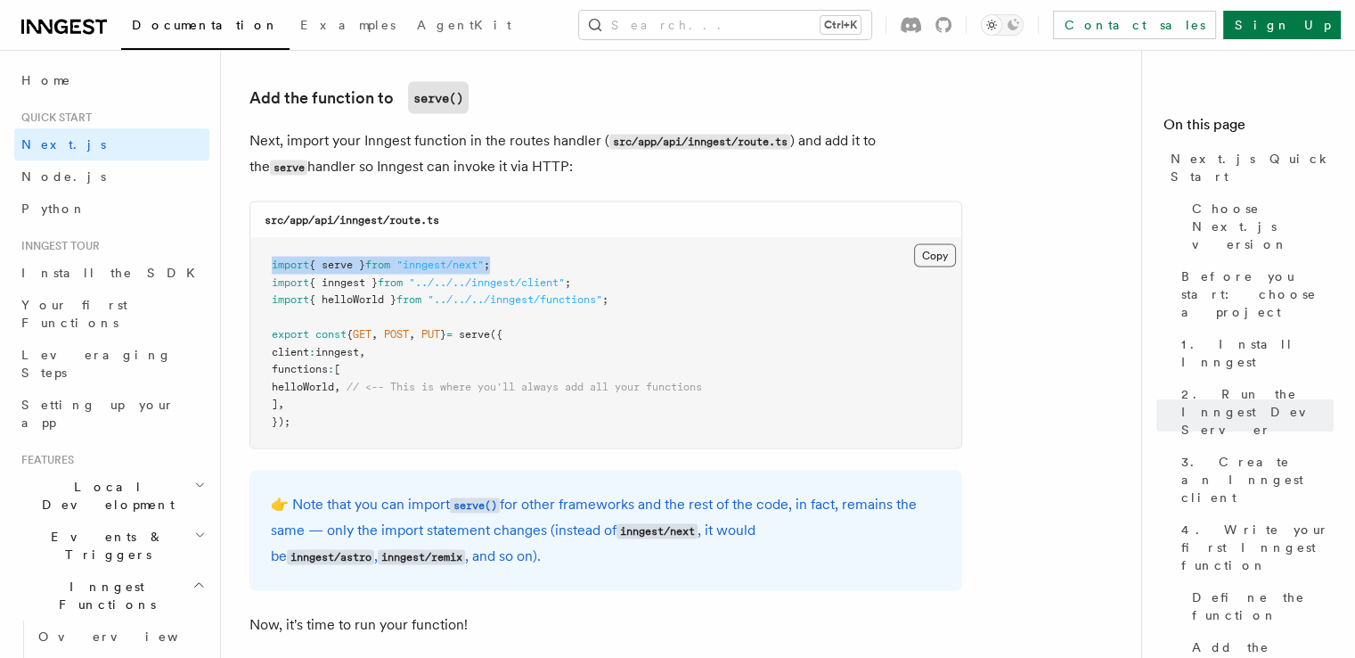
click at [941, 254] on button "Copy Copied" at bounding box center [935, 255] width 42 height 23
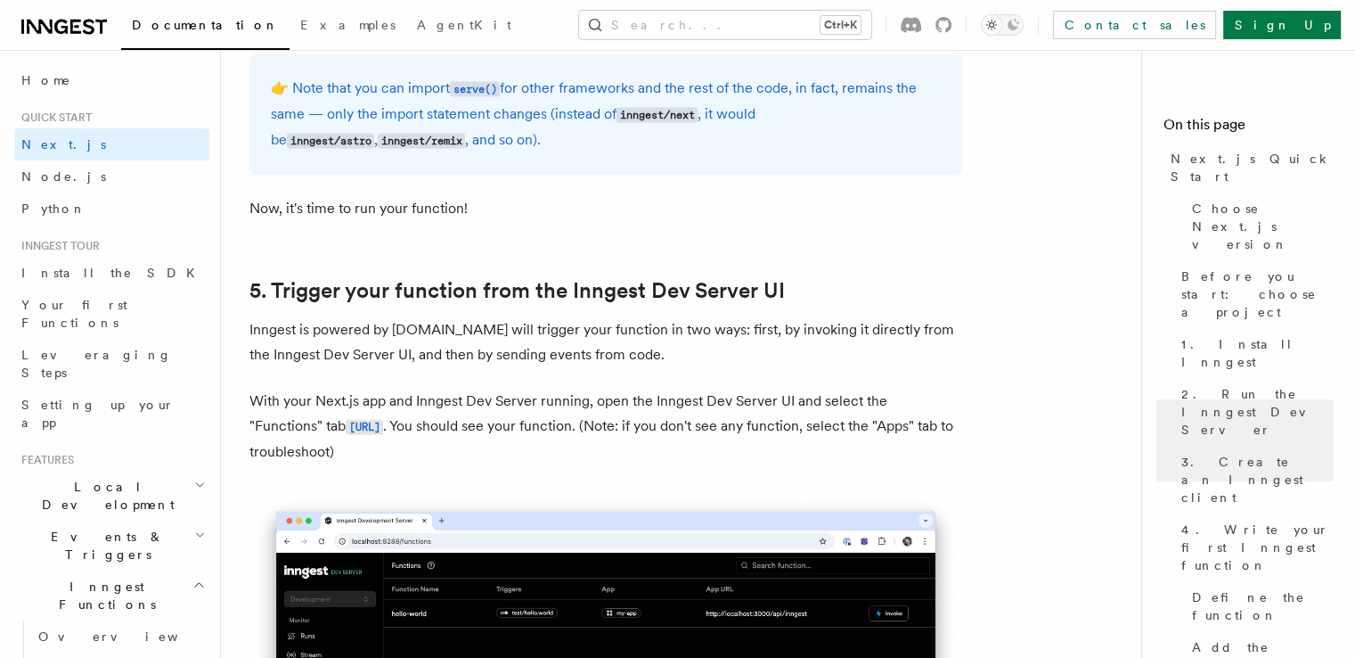
scroll to position [3952, 0]
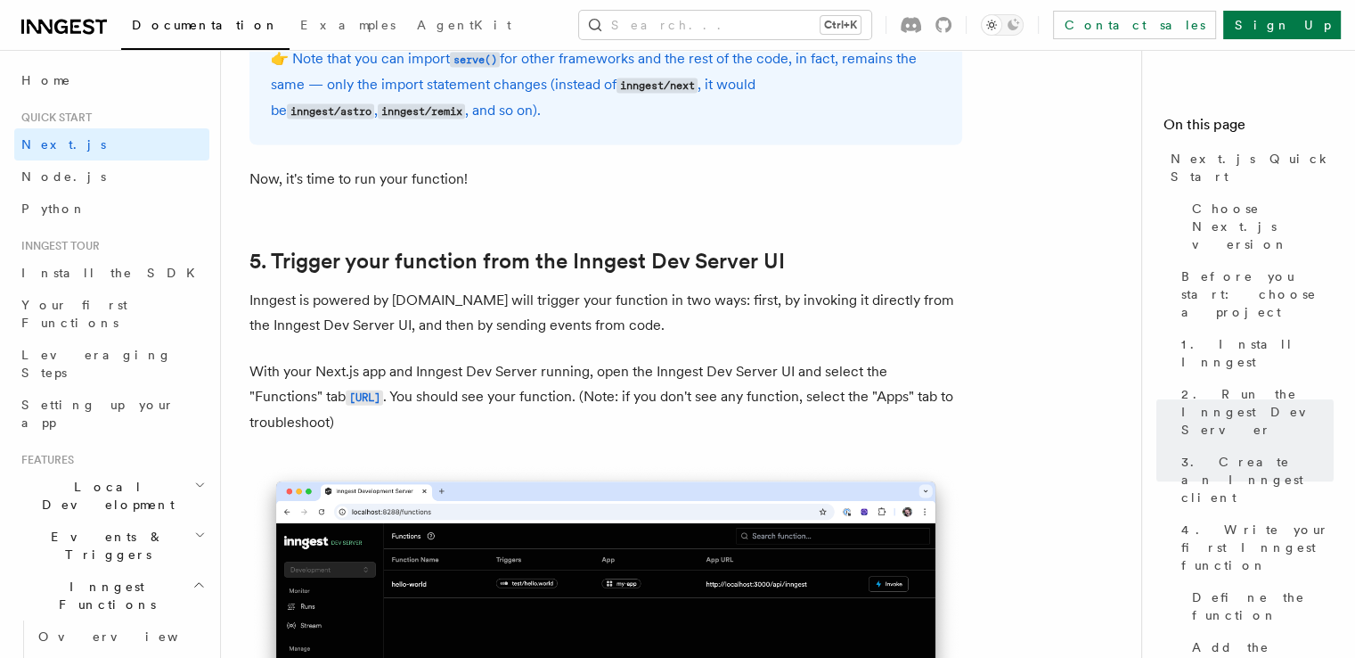
click at [262, 309] on p "Inngest is powered by [DOMAIN_NAME] will trigger your function in two ways: fir…" at bounding box center [605, 313] width 713 height 50
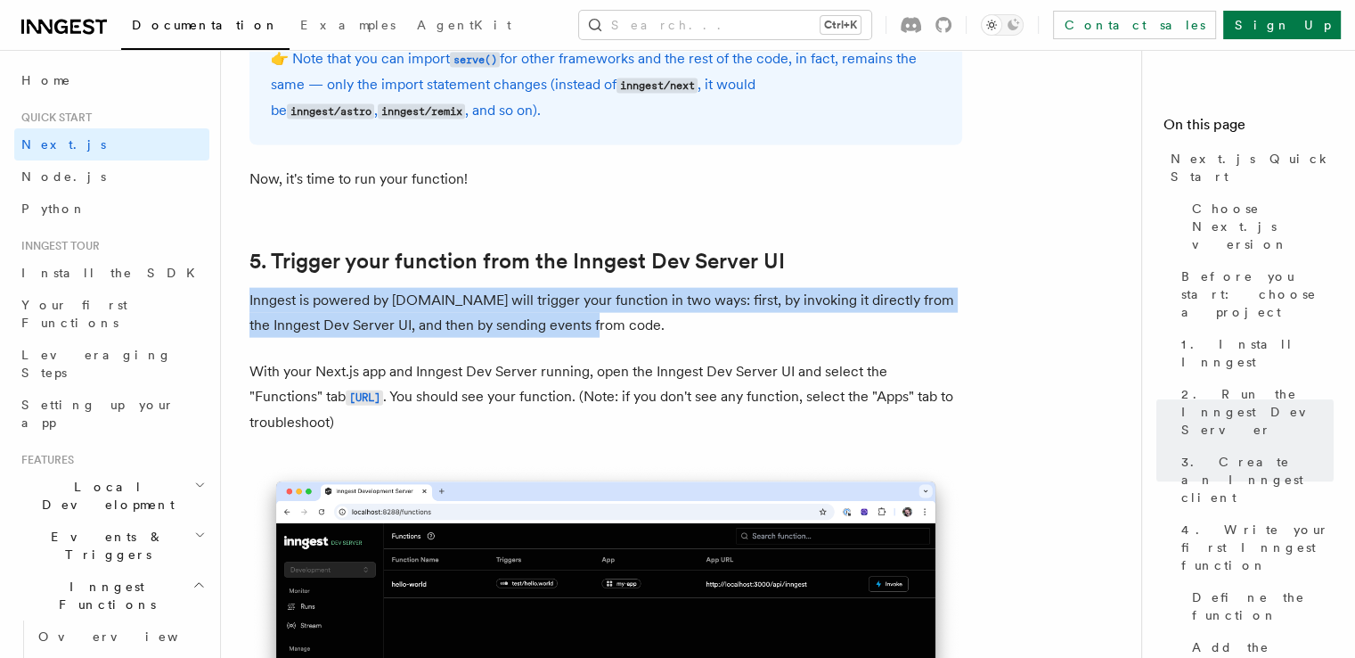
drag, startPoint x: 262, startPoint y: 309, endPoint x: 585, endPoint y: 327, distance: 323.9
click at [585, 327] on p "Inngest is powered by [DOMAIN_NAME] will trigger your function in two ways: fir…" at bounding box center [605, 313] width 713 height 50
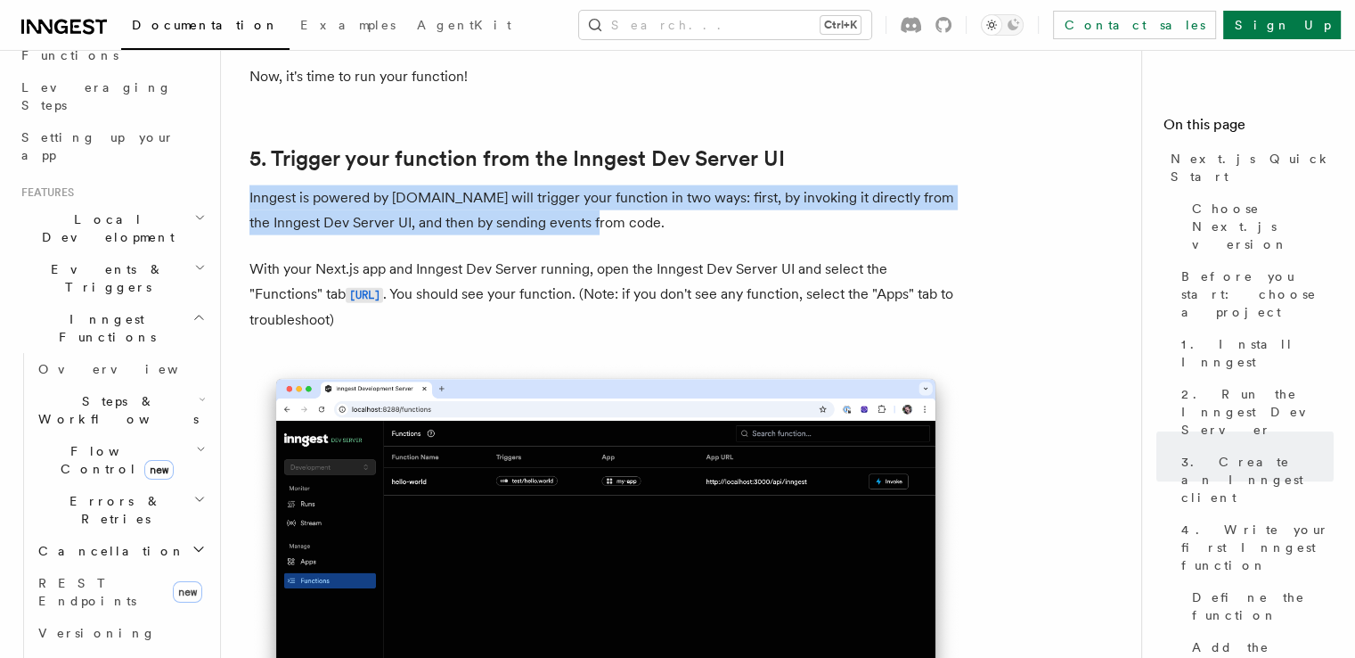
scroll to position [4041, 0]
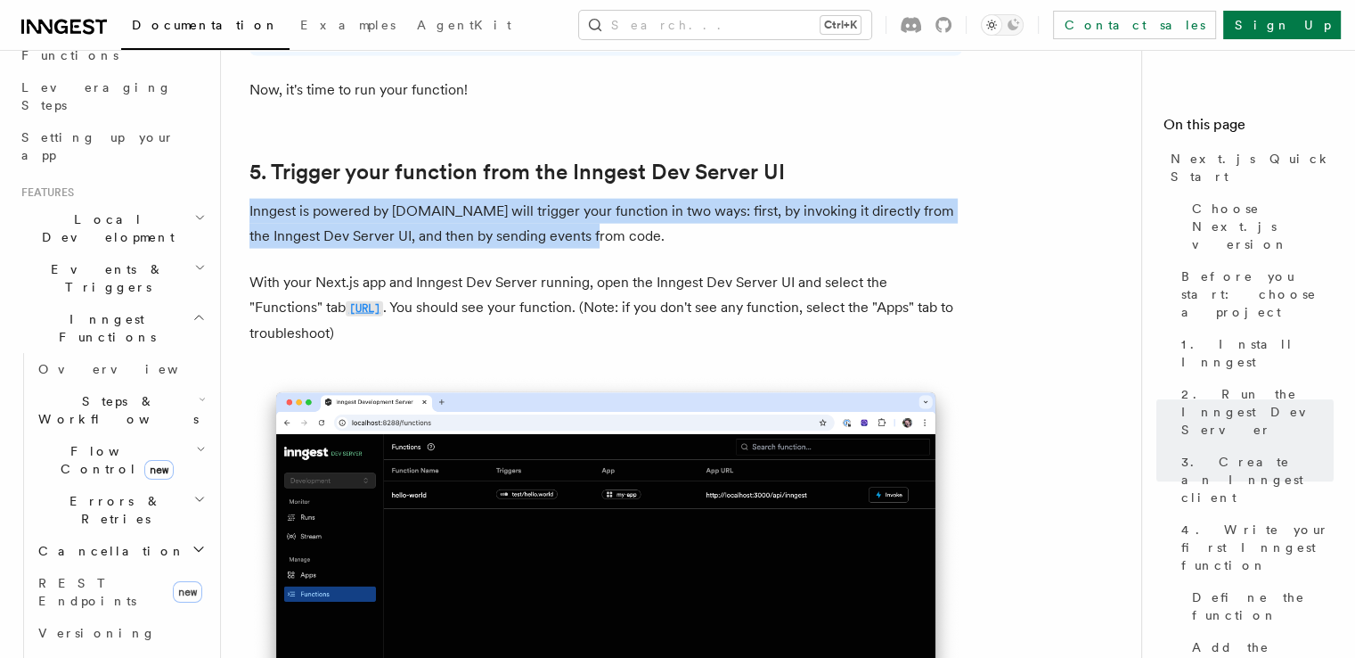
click at [346, 315] on code "[URL]" at bounding box center [364, 308] width 37 height 15
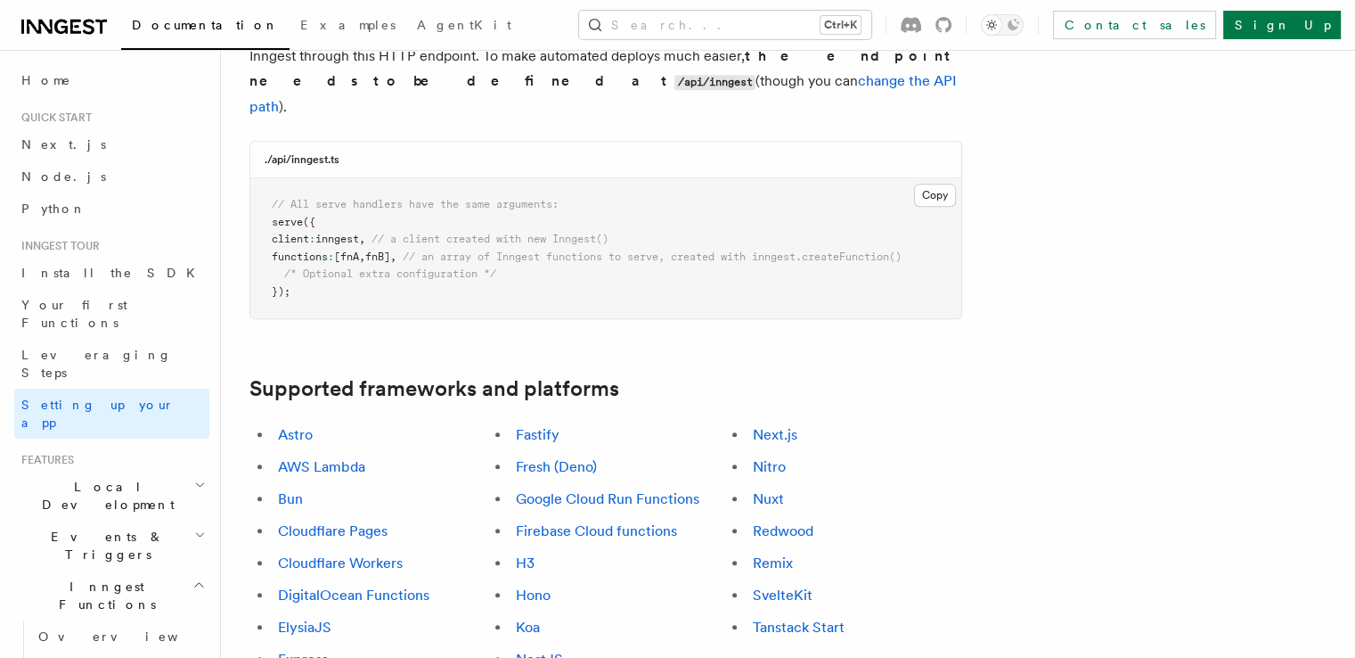
scroll to position [891, 0]
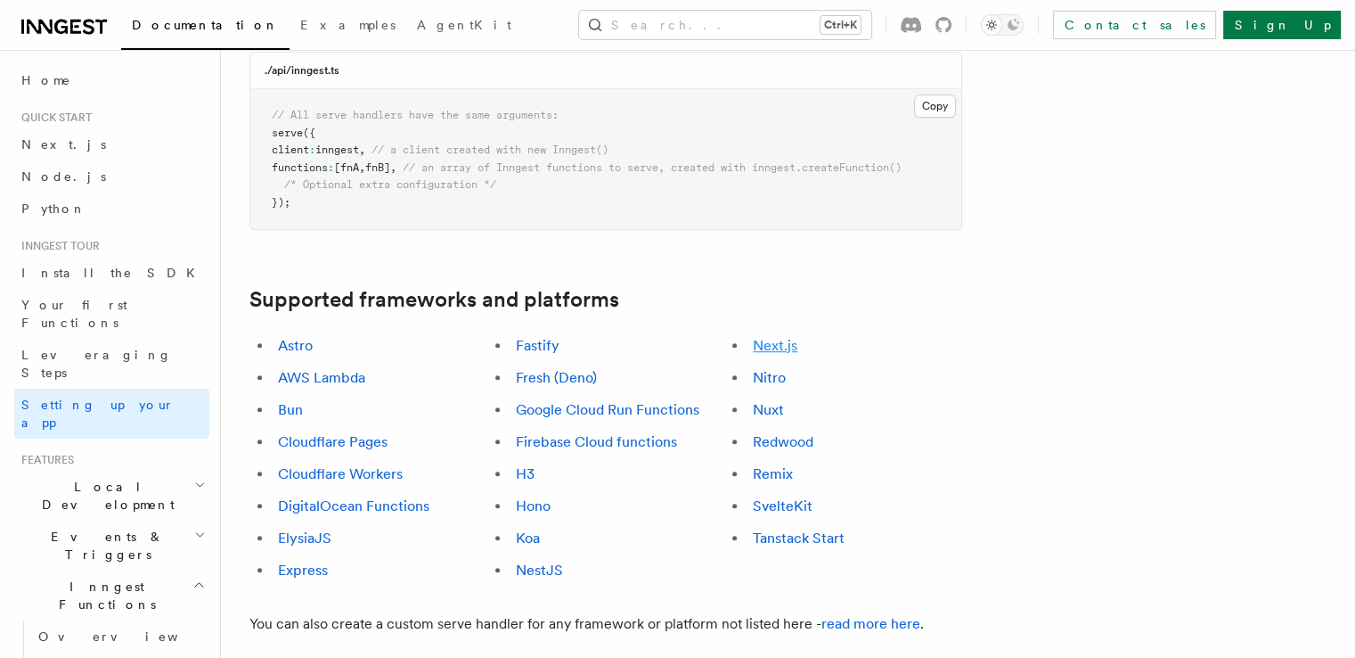
click at [791, 337] on link "Next.js" at bounding box center [775, 345] width 45 height 17
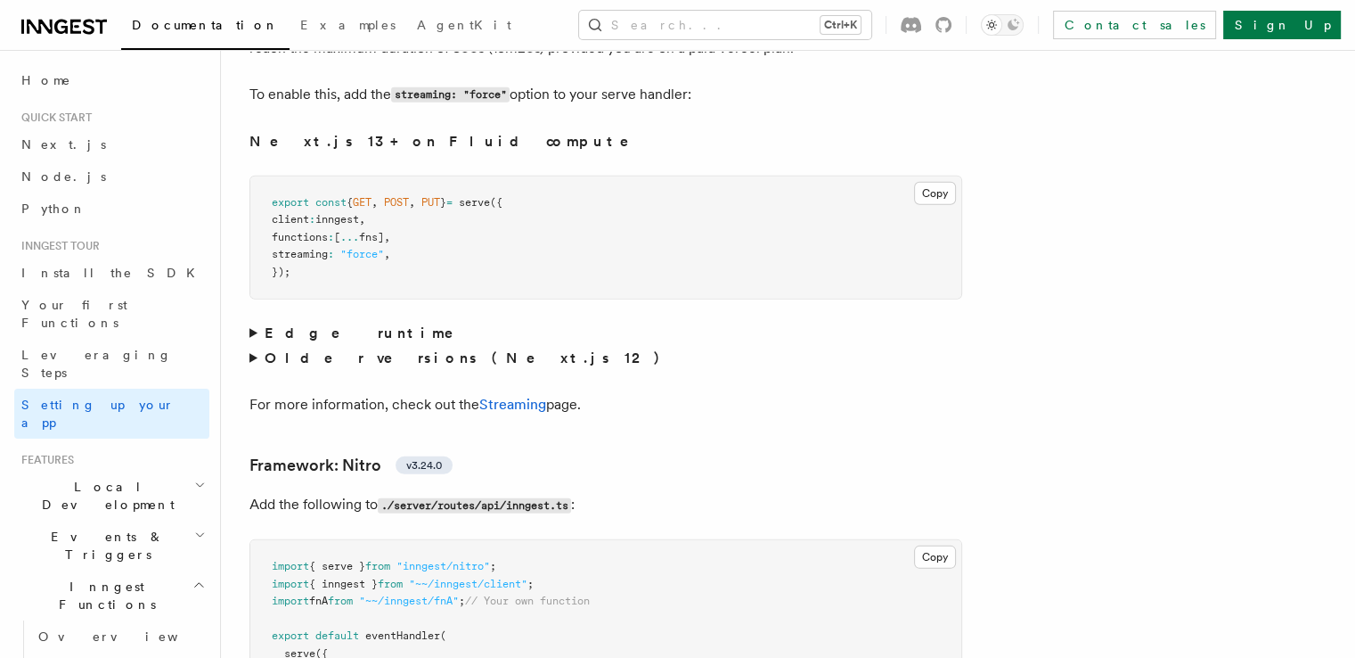
scroll to position [12092, 0]
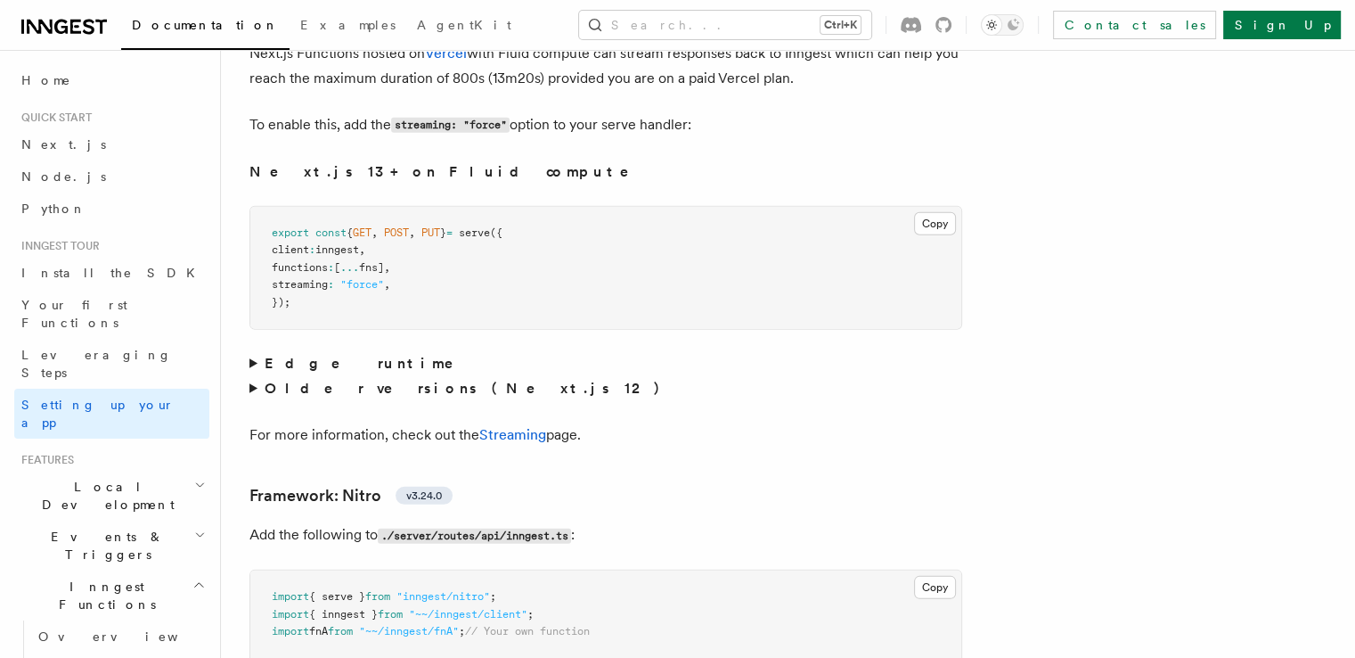
click at [285, 355] on strong "Edge runtime" at bounding box center [372, 363] width 214 height 17
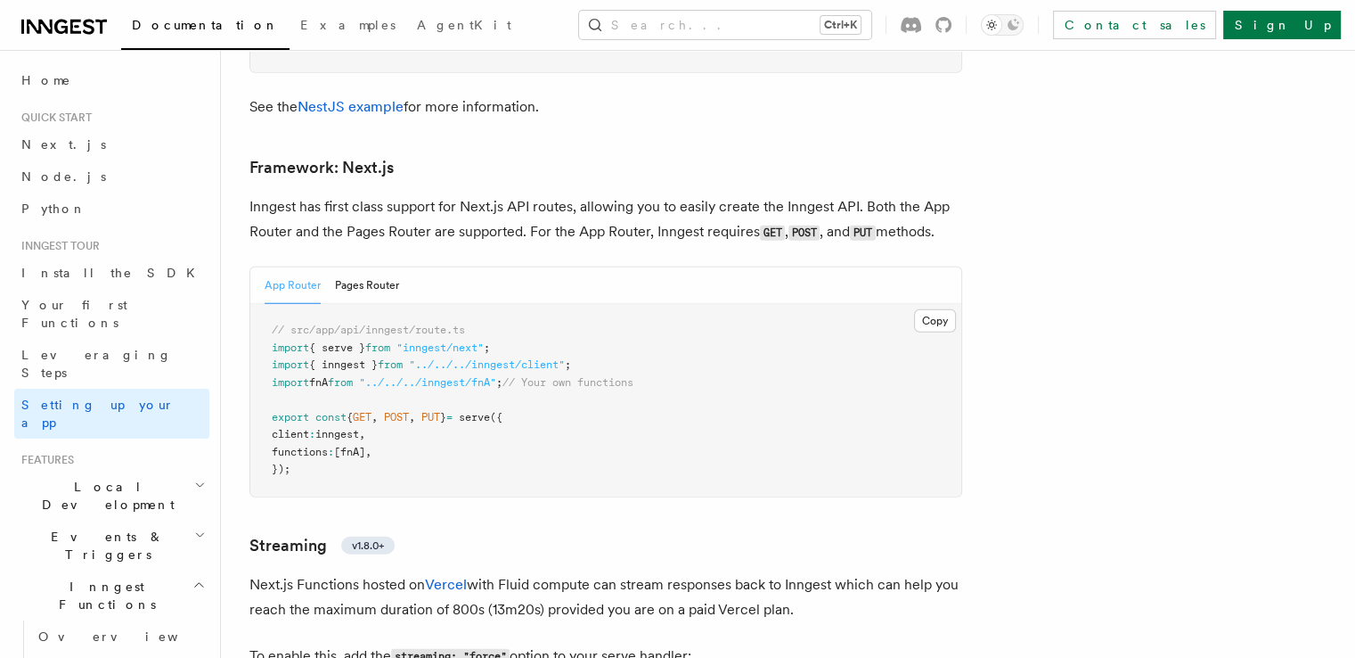
scroll to position [11558, 0]
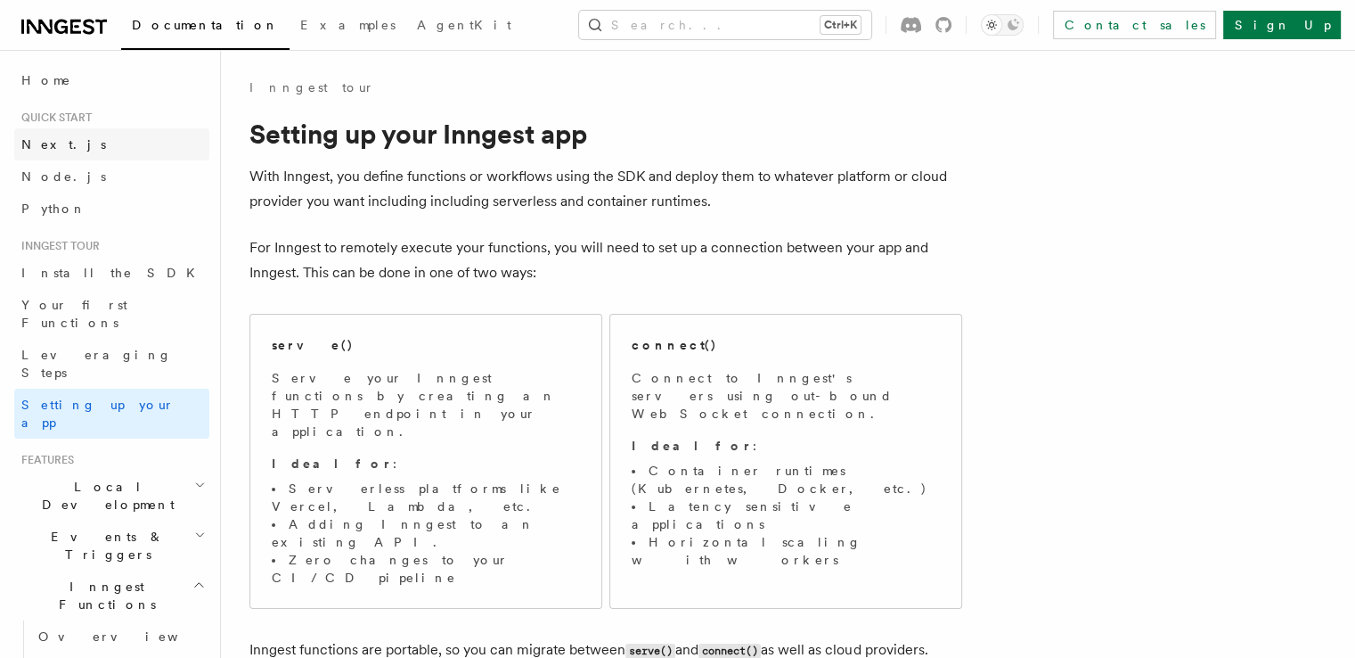
click at [86, 140] on link "Next.js" at bounding box center [111, 144] width 195 height 32
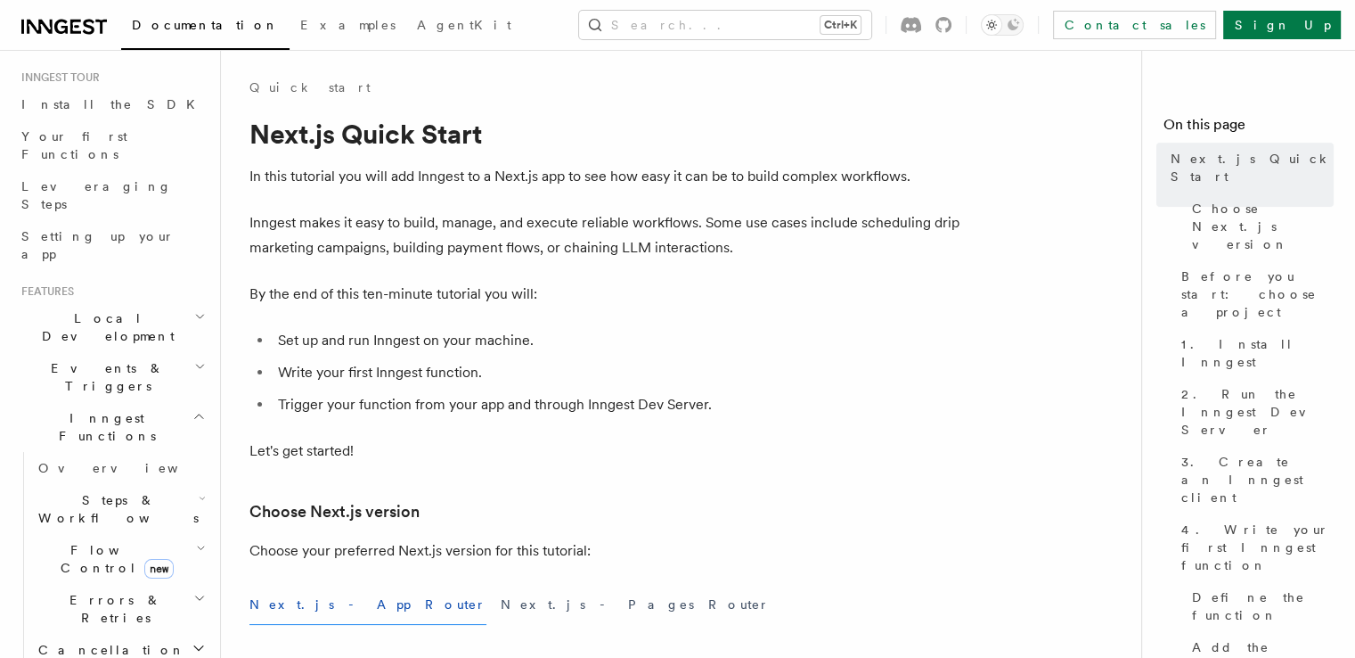
scroll to position [178, 0]
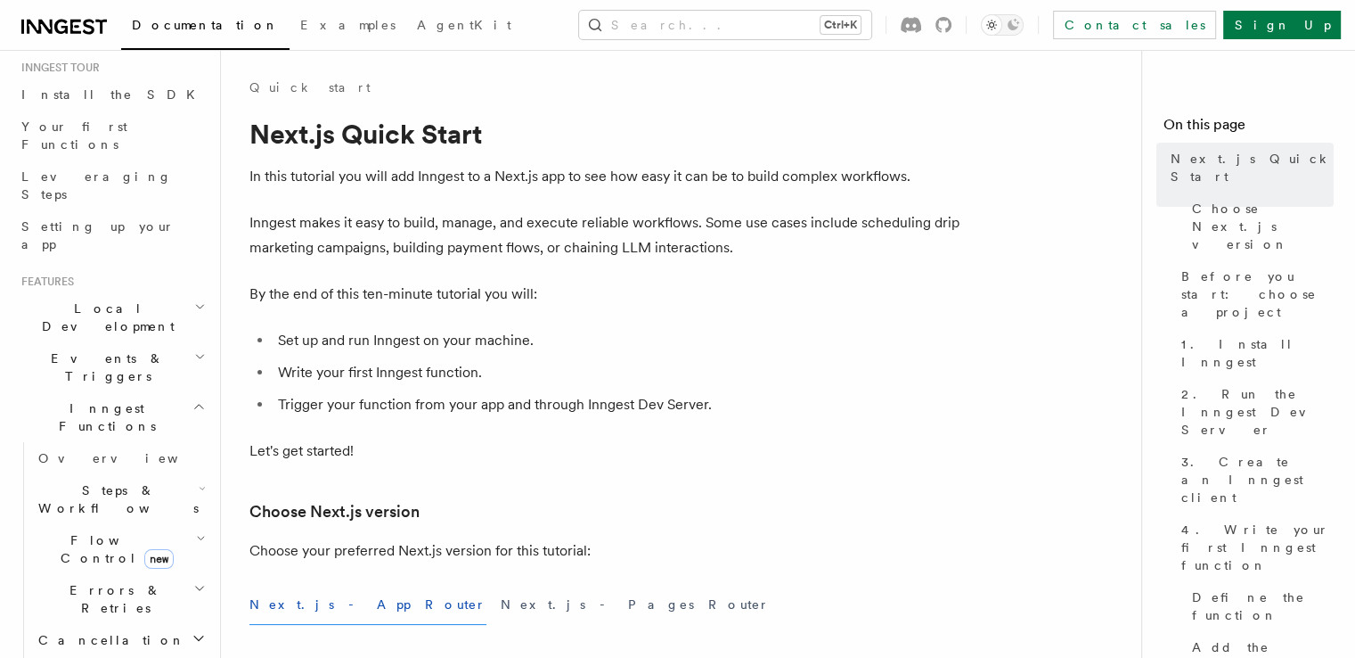
click at [103, 349] on span "Events & Triggers" at bounding box center [104, 367] width 180 height 36
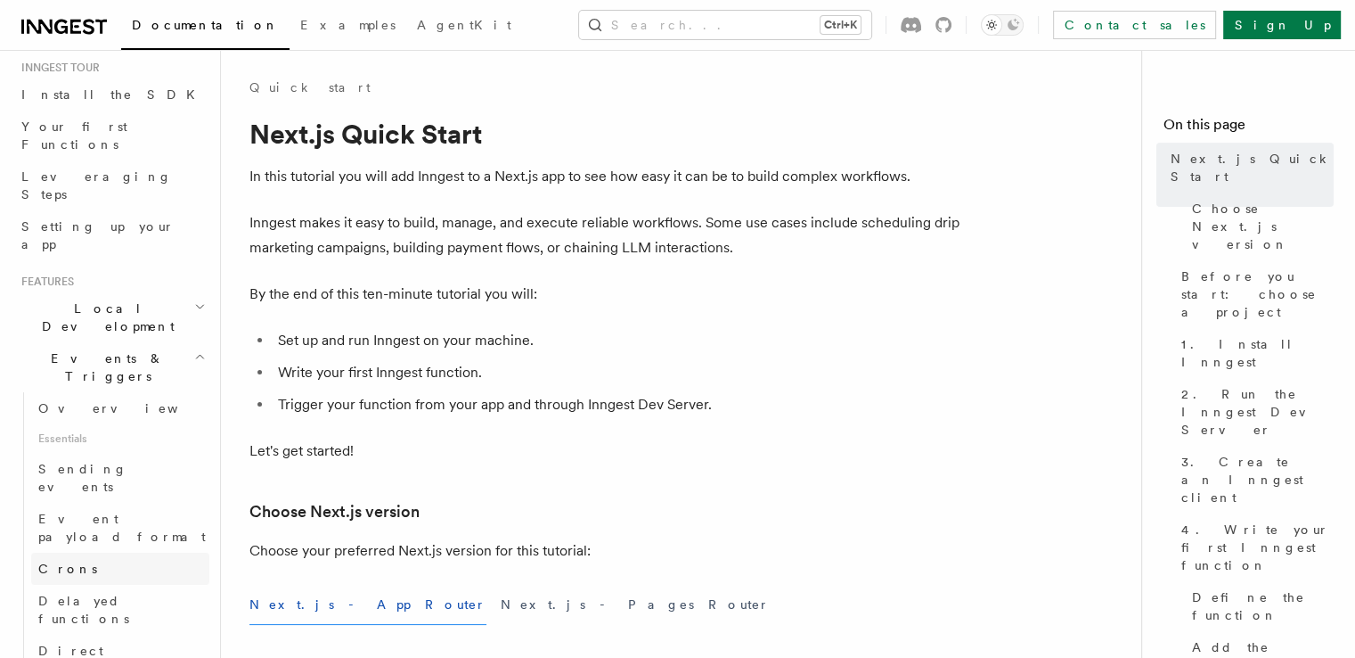
click at [53, 561] on span "Crons" at bounding box center [67, 568] width 59 height 14
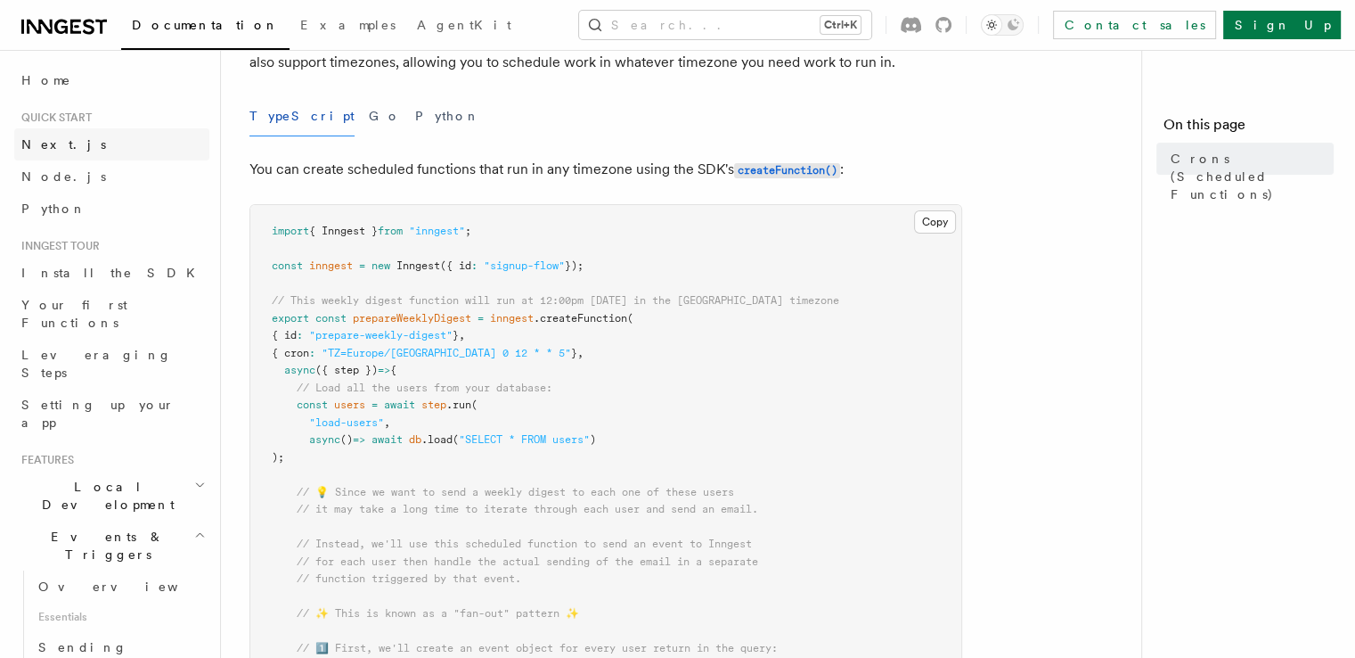
click at [104, 143] on link "Next.js" at bounding box center [111, 144] width 195 height 32
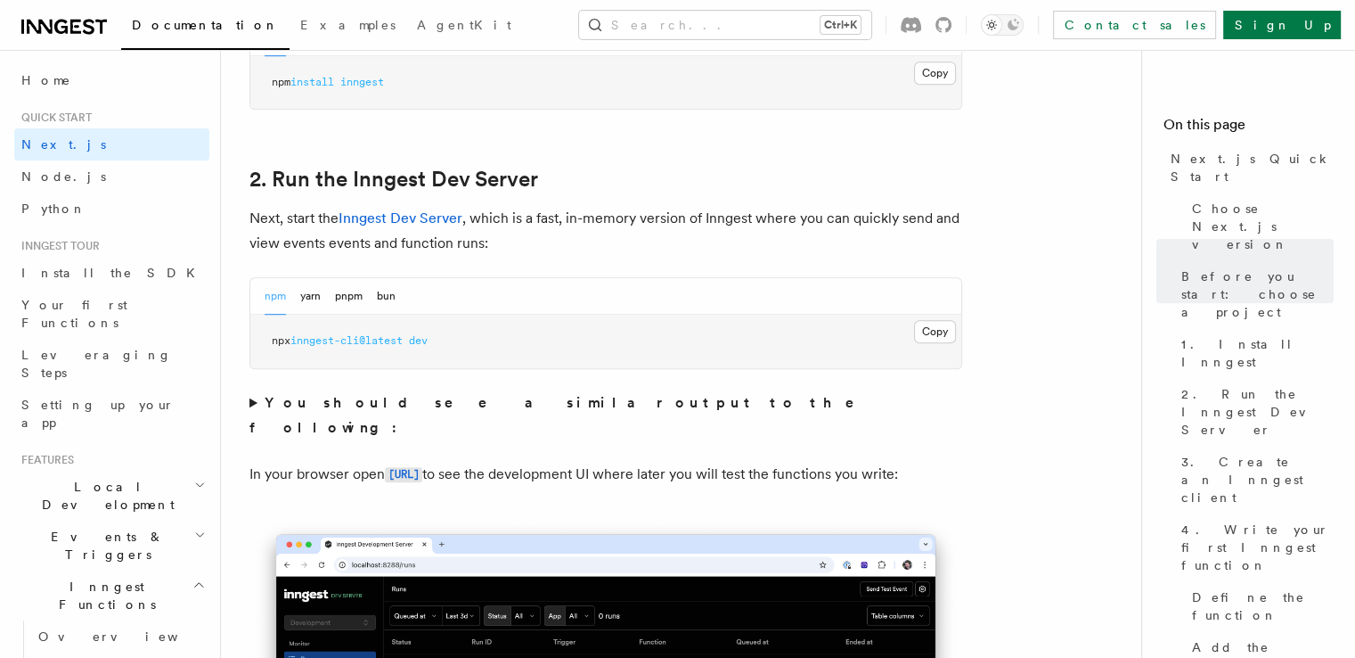
scroll to position [1158, 0]
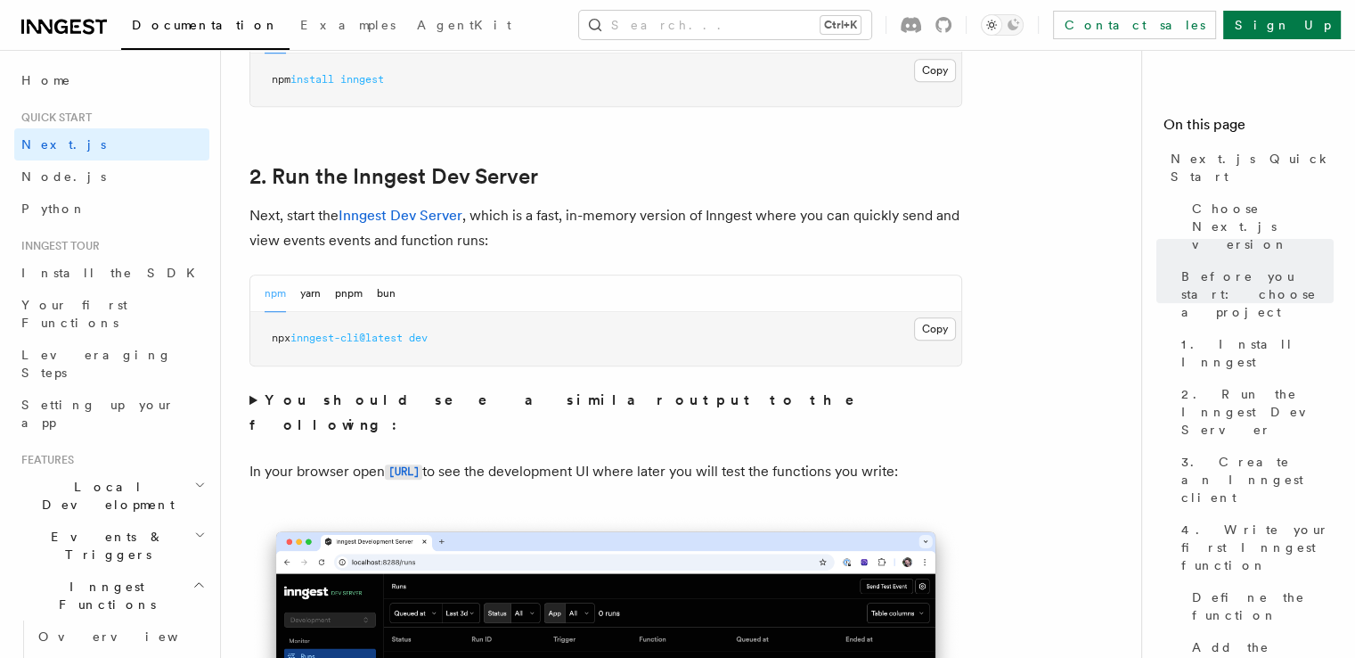
click at [249, 396] on summary "You should see a similar output to the following:" at bounding box center [605, 413] width 713 height 50
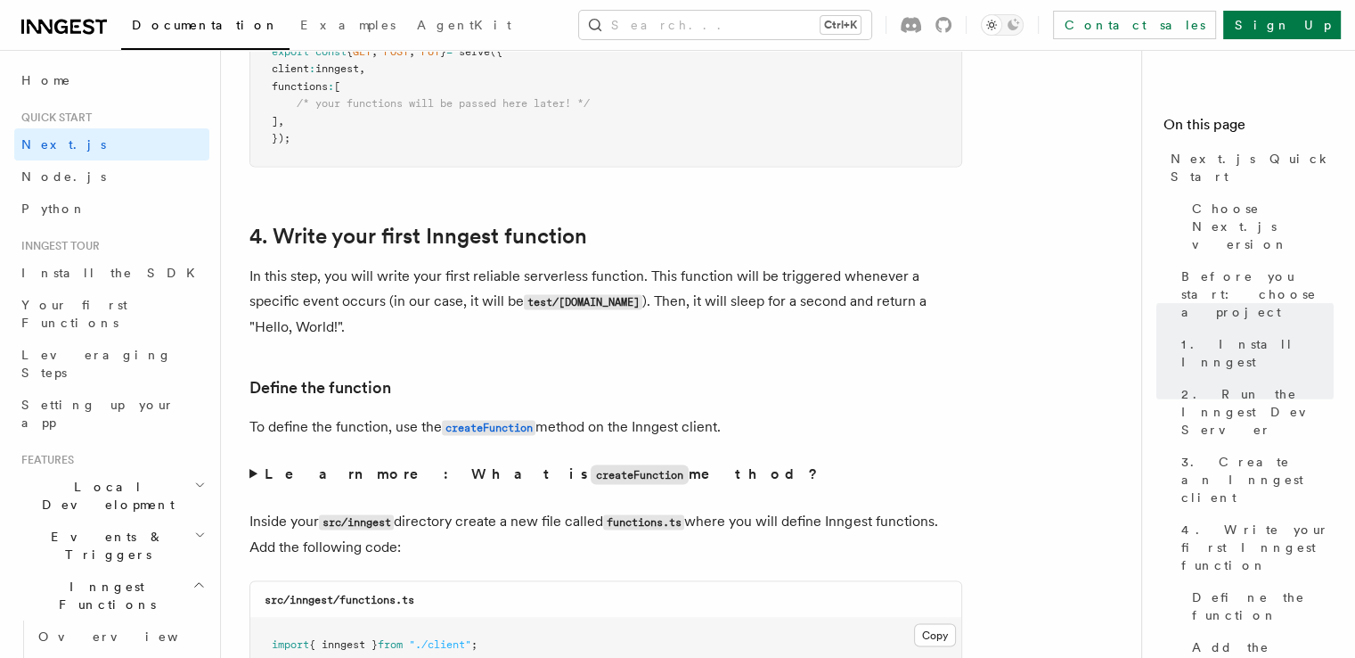
scroll to position [3118, 0]
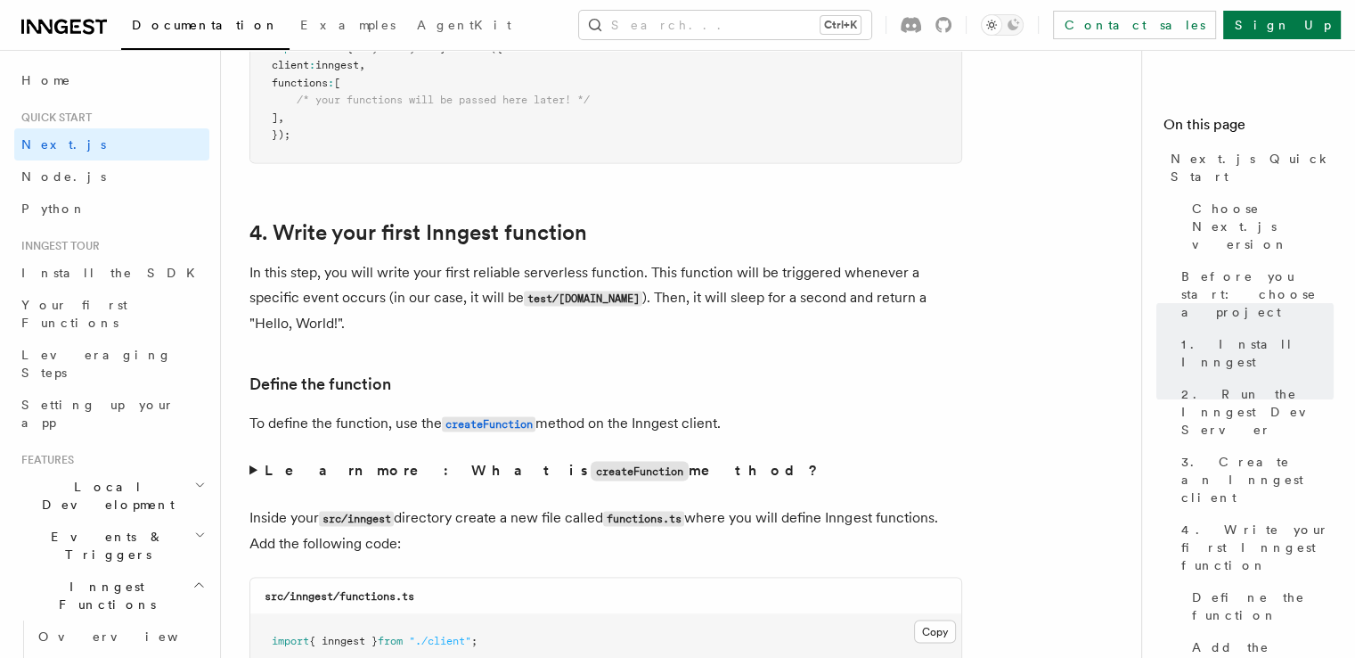
click at [250, 469] on summary "Learn more: What is createFunction method?" at bounding box center [605, 470] width 713 height 26
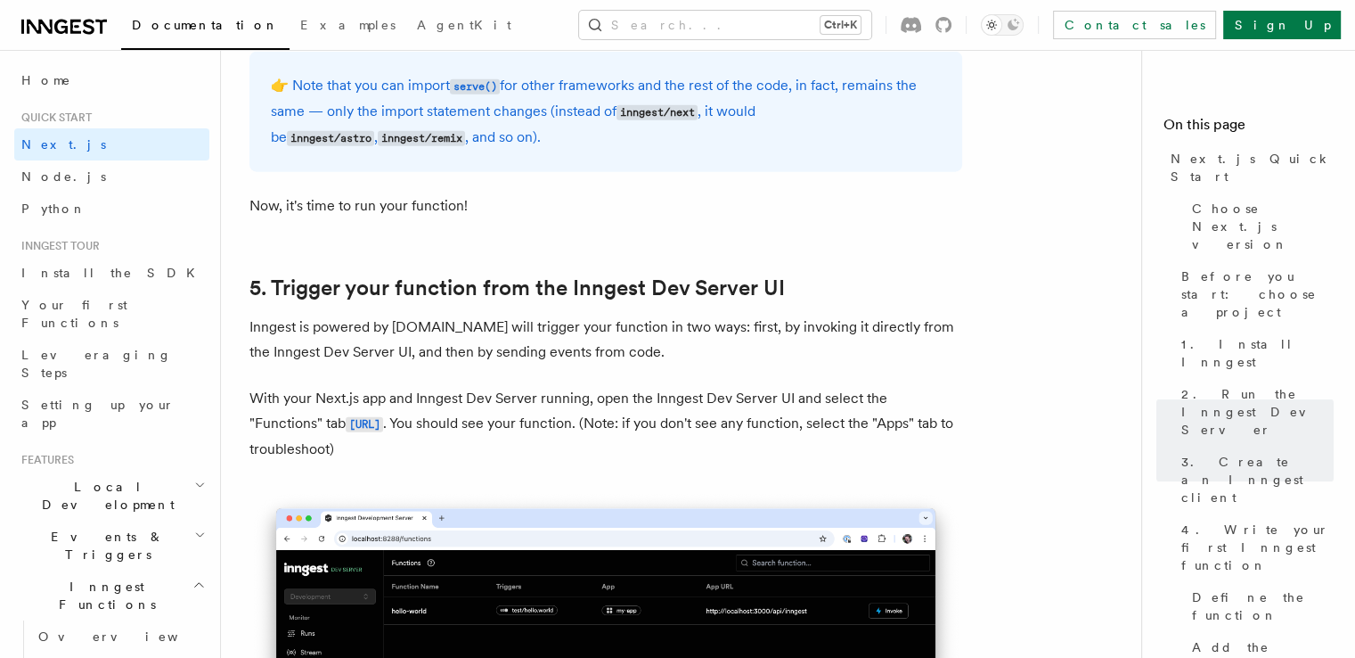
scroll to position [4633, 0]
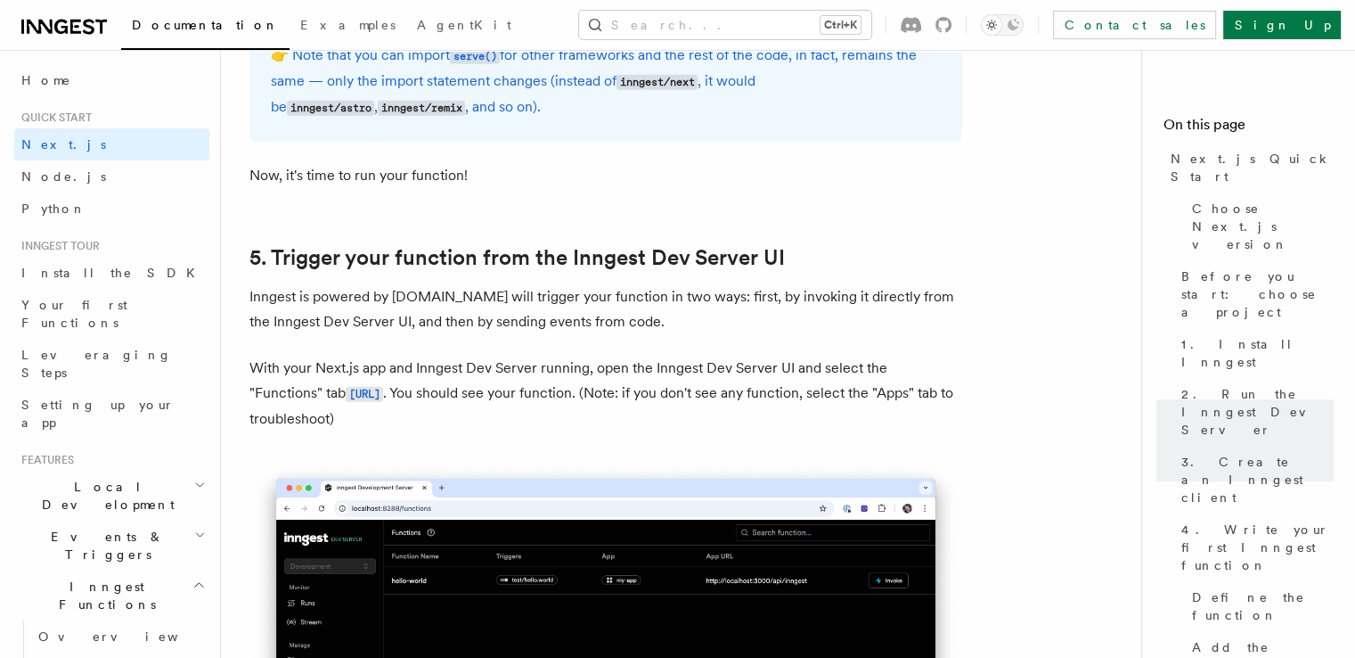
click at [258, 305] on p "Inngest is powered by [DOMAIN_NAME] will trigger your function in two ways: fir…" at bounding box center [605, 309] width 713 height 50
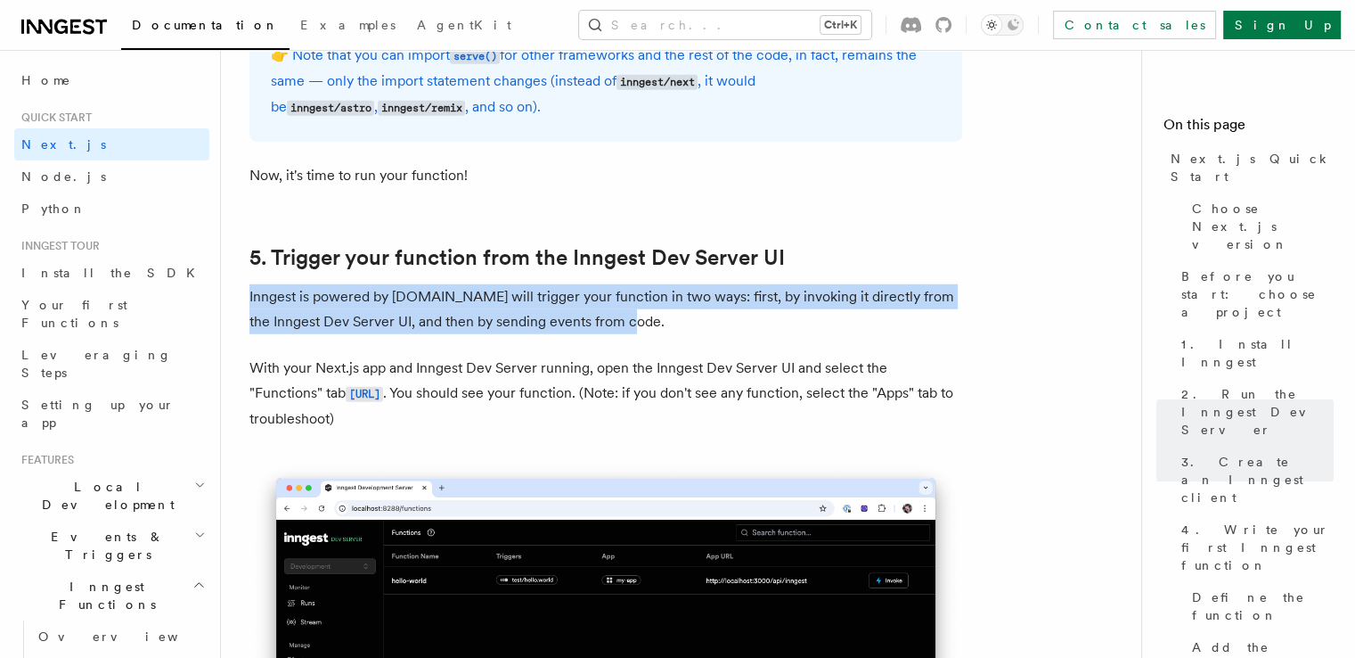
drag, startPoint x: 258, startPoint y: 305, endPoint x: 618, endPoint y: 339, distance: 361.5
click at [618, 334] on p "Inngest is powered by [DOMAIN_NAME] will trigger your function in two ways: fir…" at bounding box center [605, 309] width 713 height 50
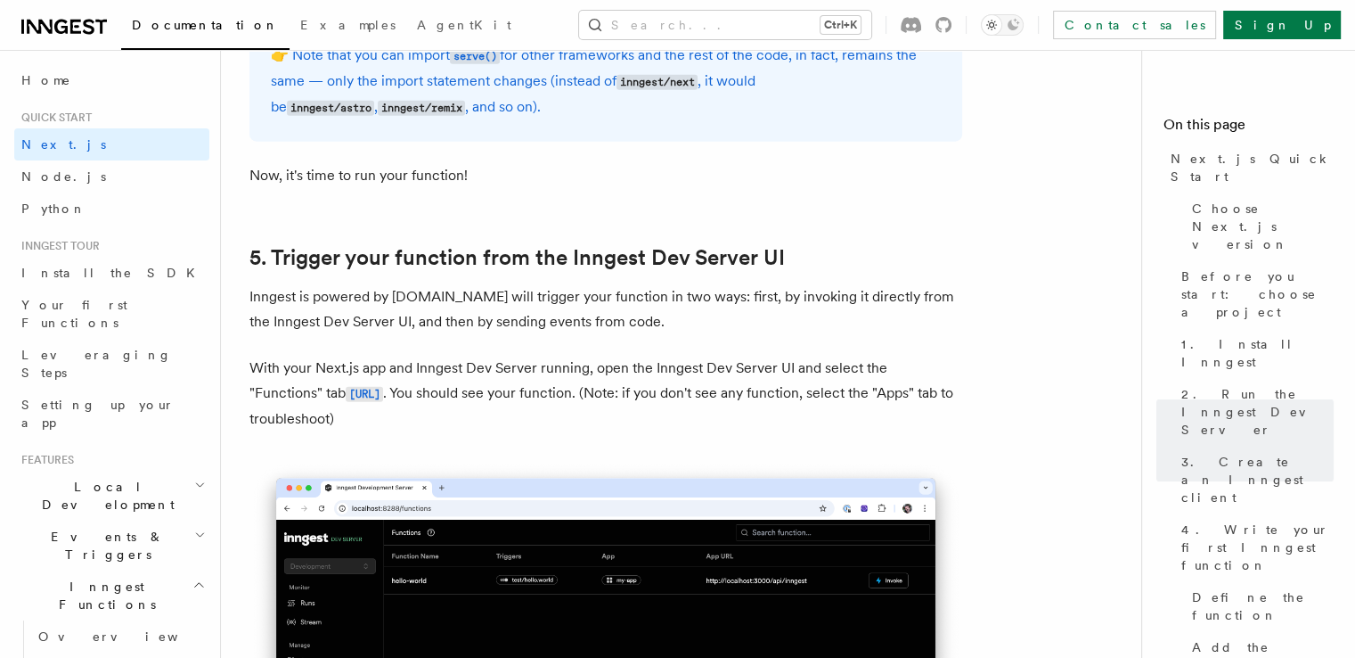
click at [257, 377] on p "With your Next.js app and Inngest Dev Server running, open the Inngest Dev Serv…" at bounding box center [605, 394] width 713 height 76
drag, startPoint x: 257, startPoint y: 377, endPoint x: 876, endPoint y: 419, distance: 619.8
click at [876, 419] on p "With your Next.js app and Inngest Dev Server running, open the Inngest Dev Serv…" at bounding box center [605, 394] width 713 height 76
click at [766, 431] on p "With your Next.js app and Inngest Dev Server running, open the Inngest Dev Serv…" at bounding box center [605, 394] width 713 height 76
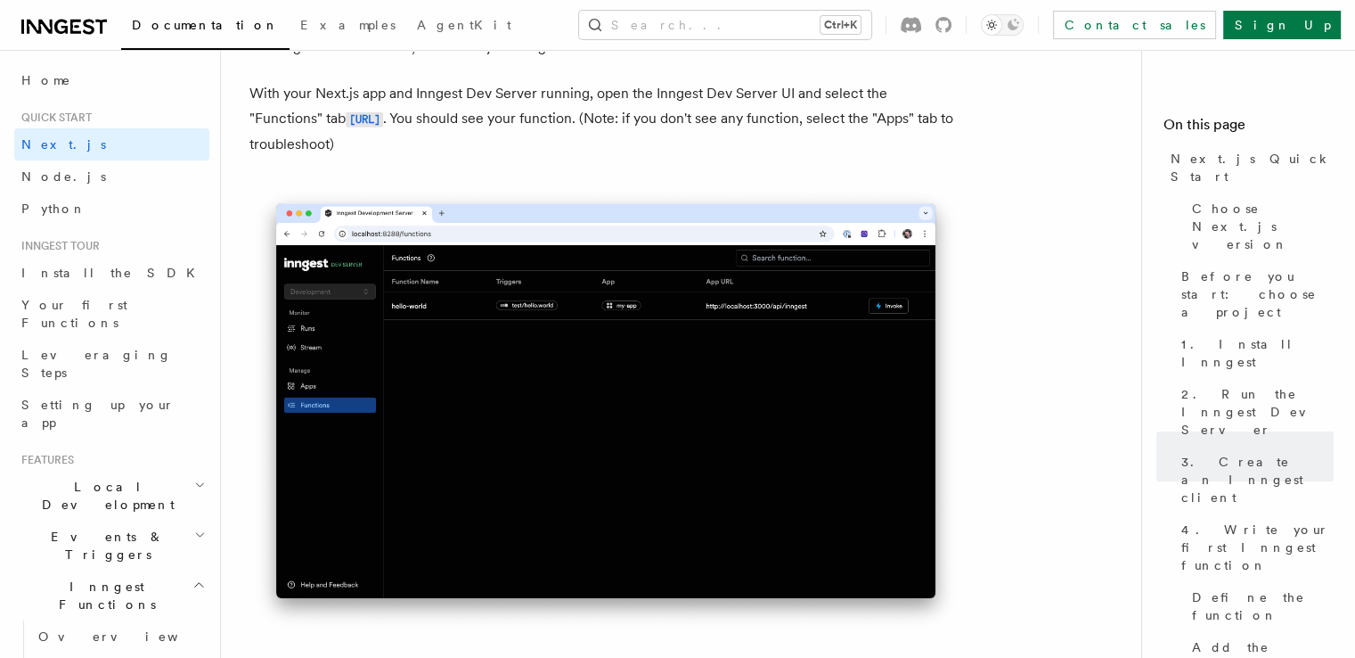
scroll to position [4900, 0]
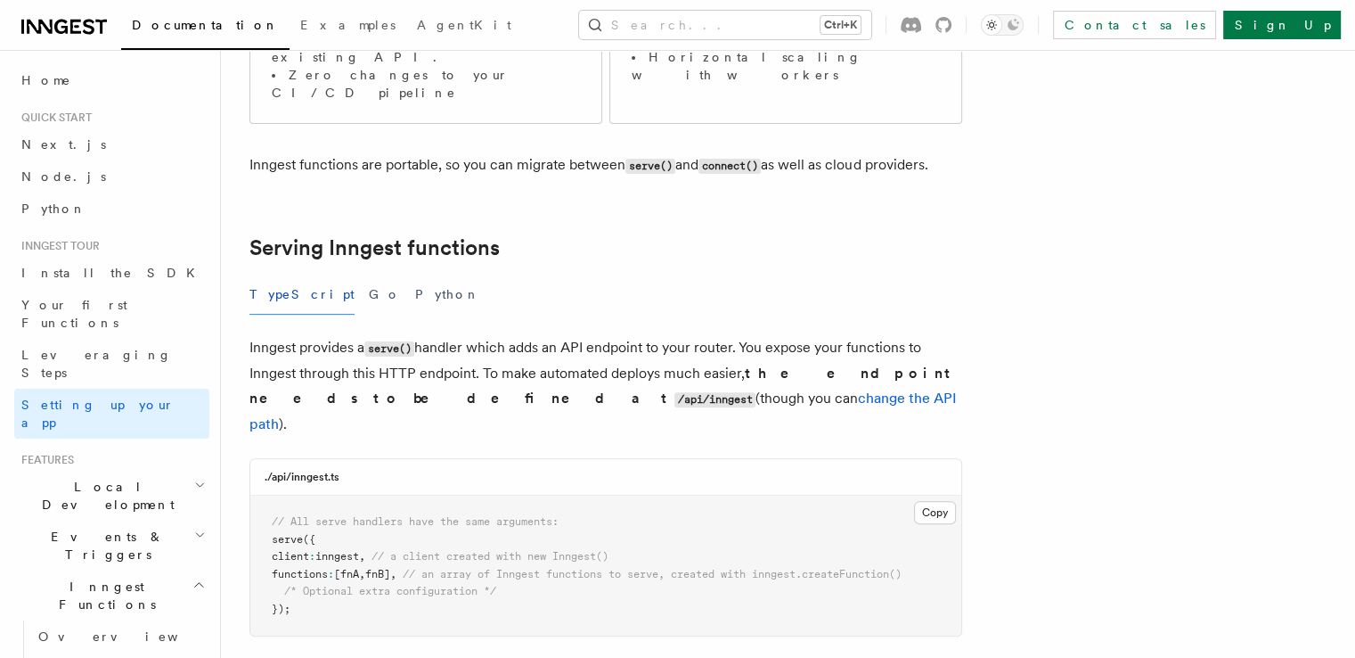
scroll to position [535, 0]
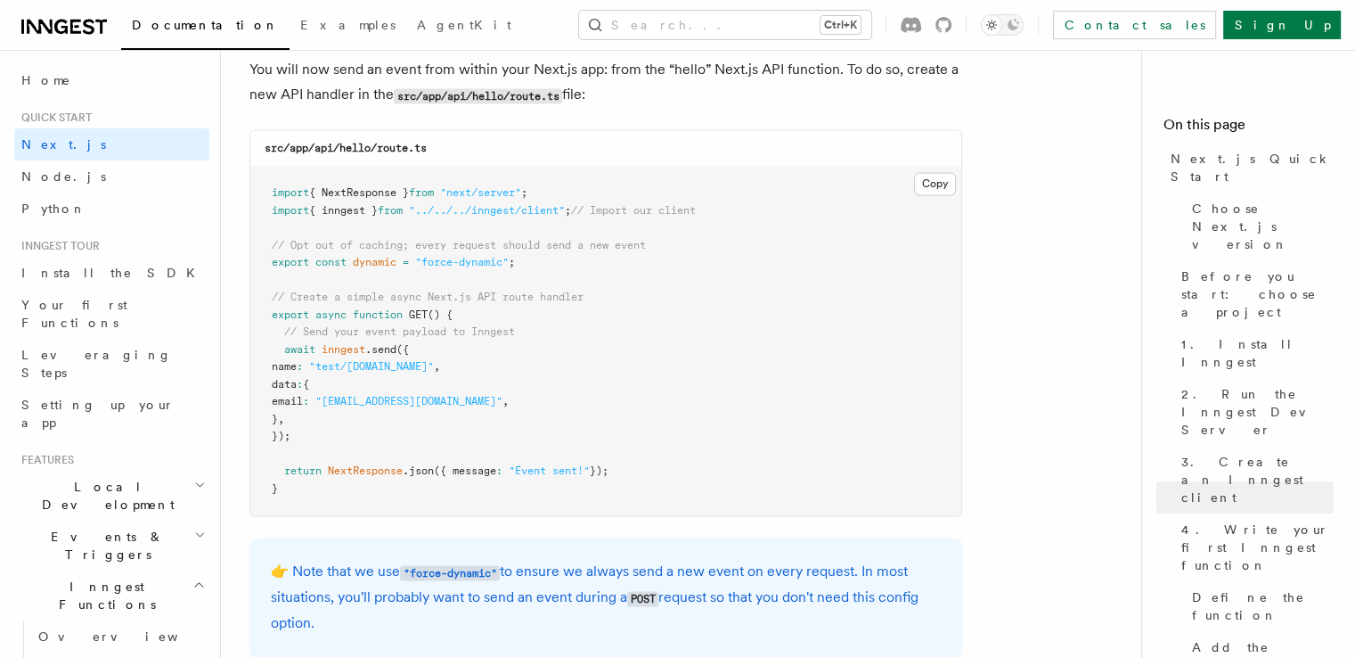
scroll to position [9266, 0]
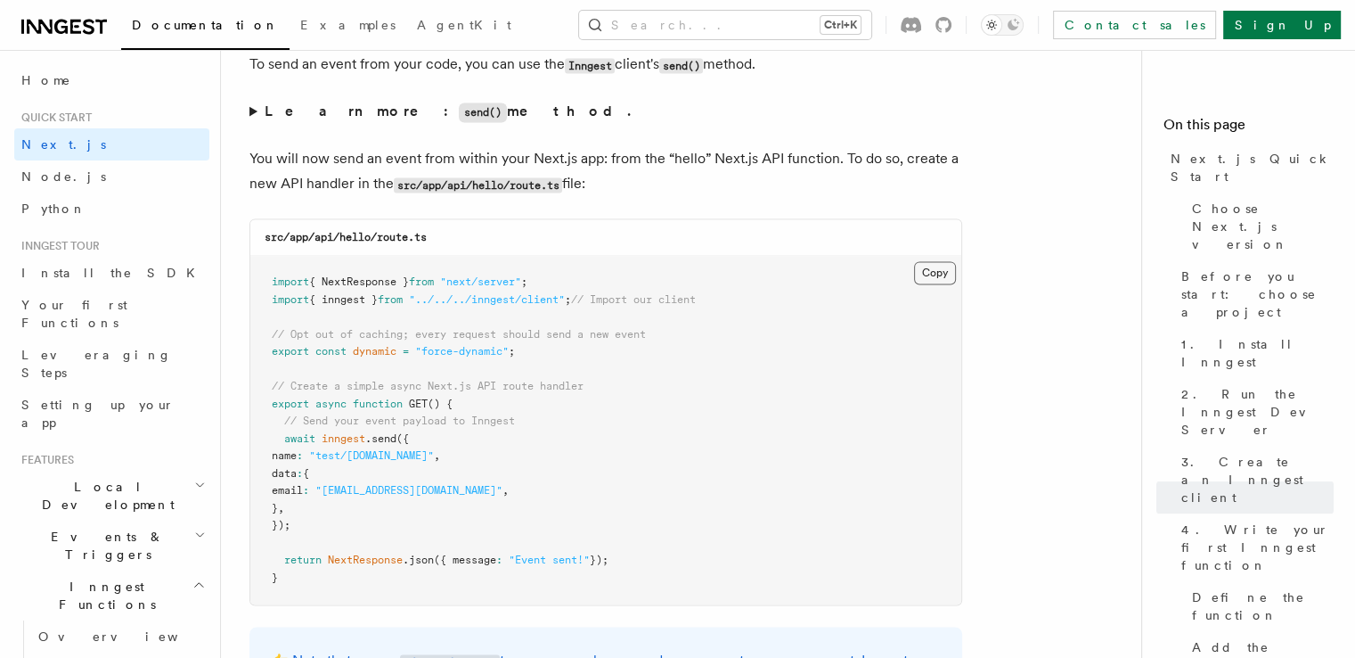
click at [941, 283] on button "Copy Copied" at bounding box center [935, 272] width 42 height 23
drag, startPoint x: 431, startPoint y: 241, endPoint x: 315, endPoint y: 241, distance: 116.7
click at [315, 241] on div "src/app/api/hello/route.ts" at bounding box center [605, 237] width 711 height 37
copy code "api/hello/route.ts"
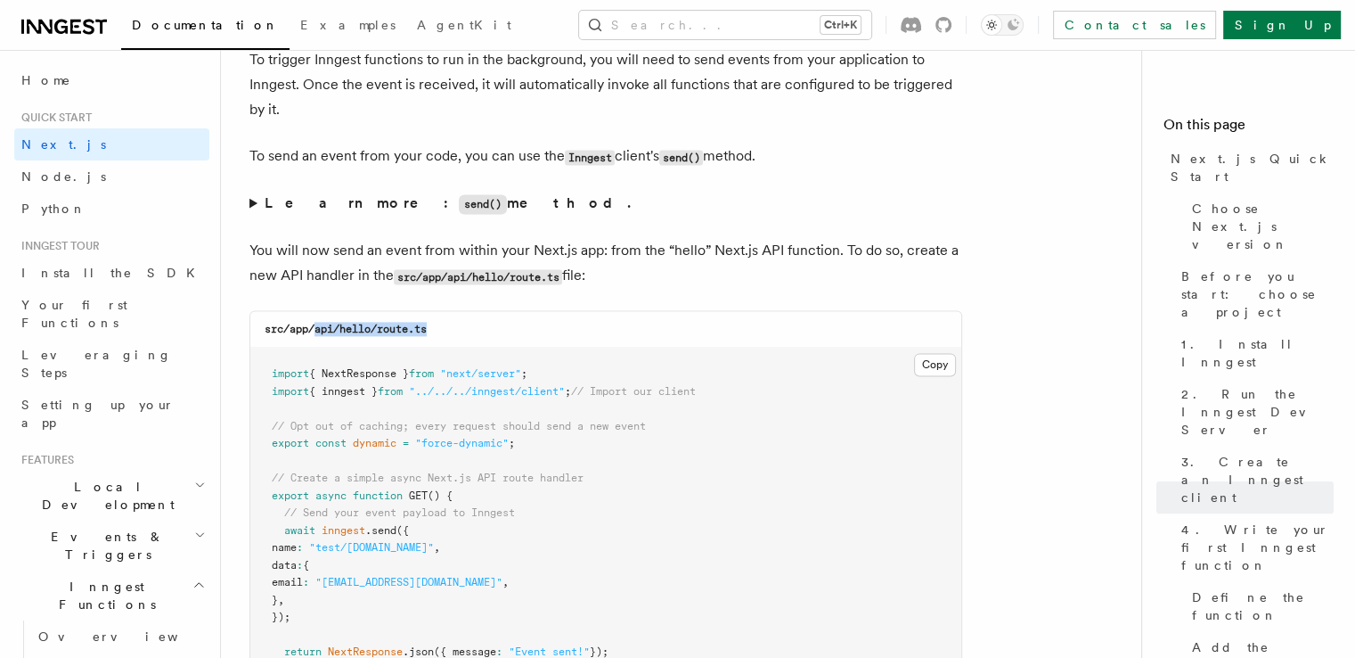
scroll to position [9088, 0]
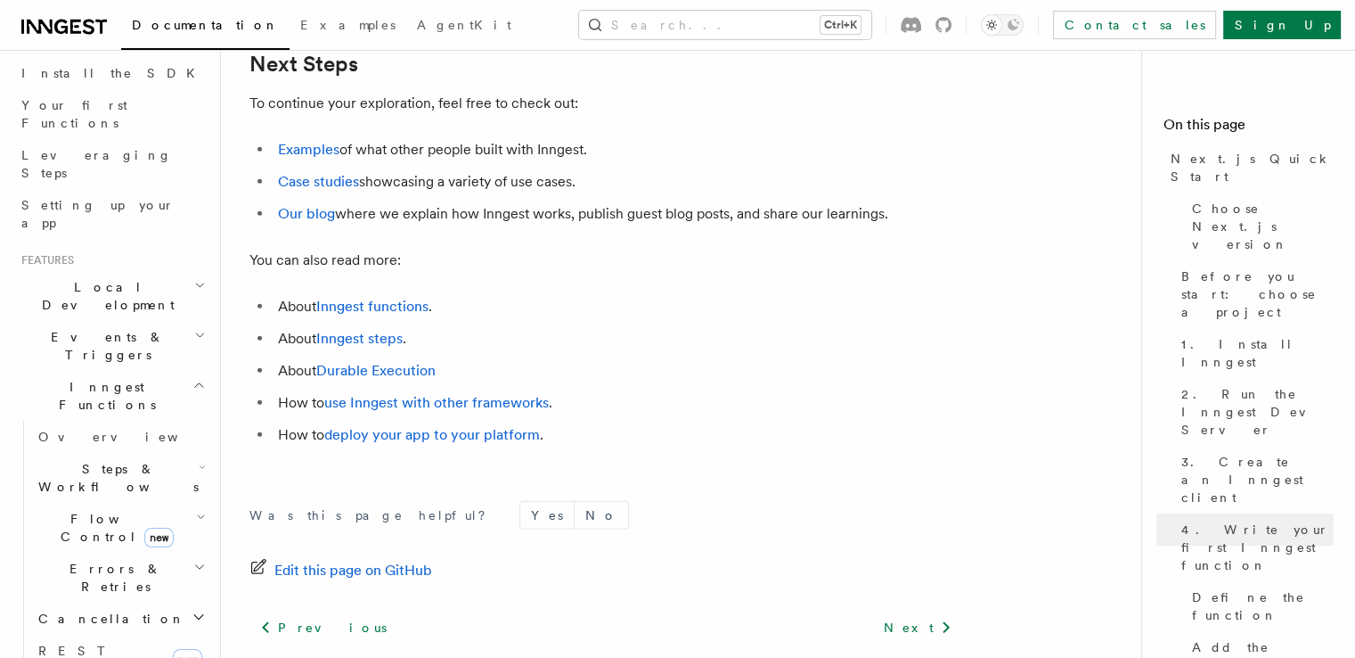
scroll to position [267, 0]
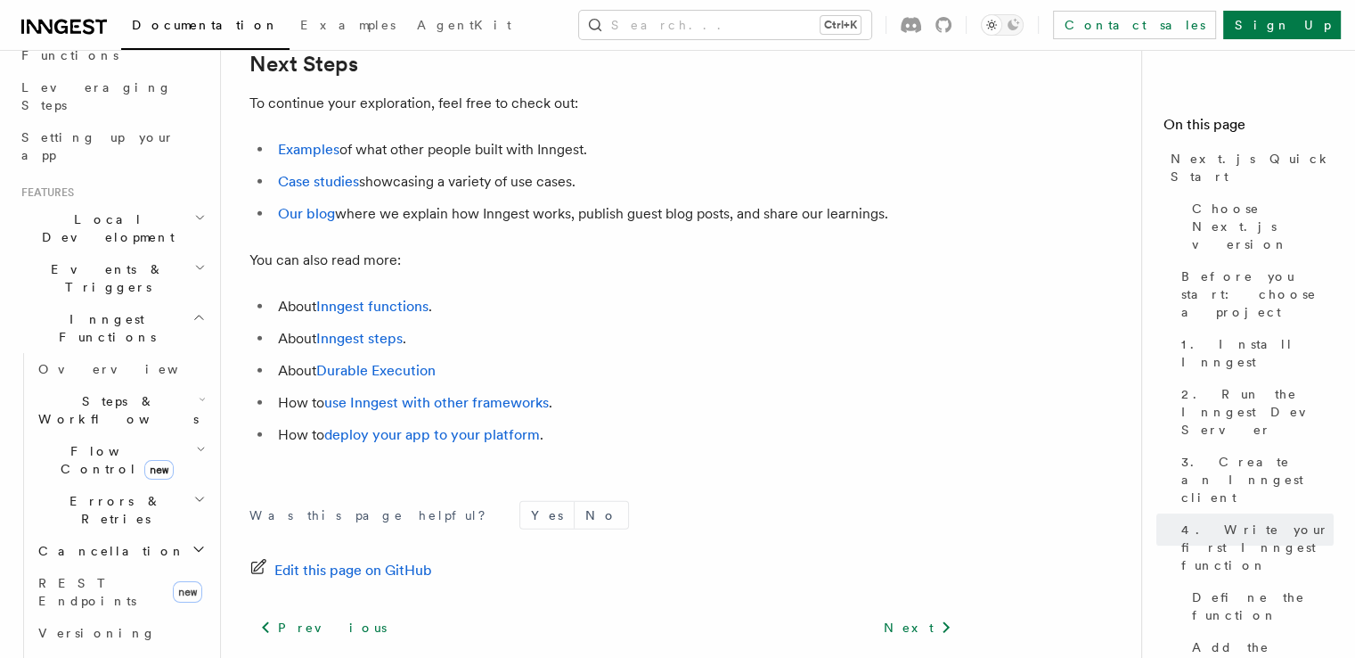
click at [125, 253] on h2 "Events & Triggers" at bounding box center [111, 278] width 195 height 50
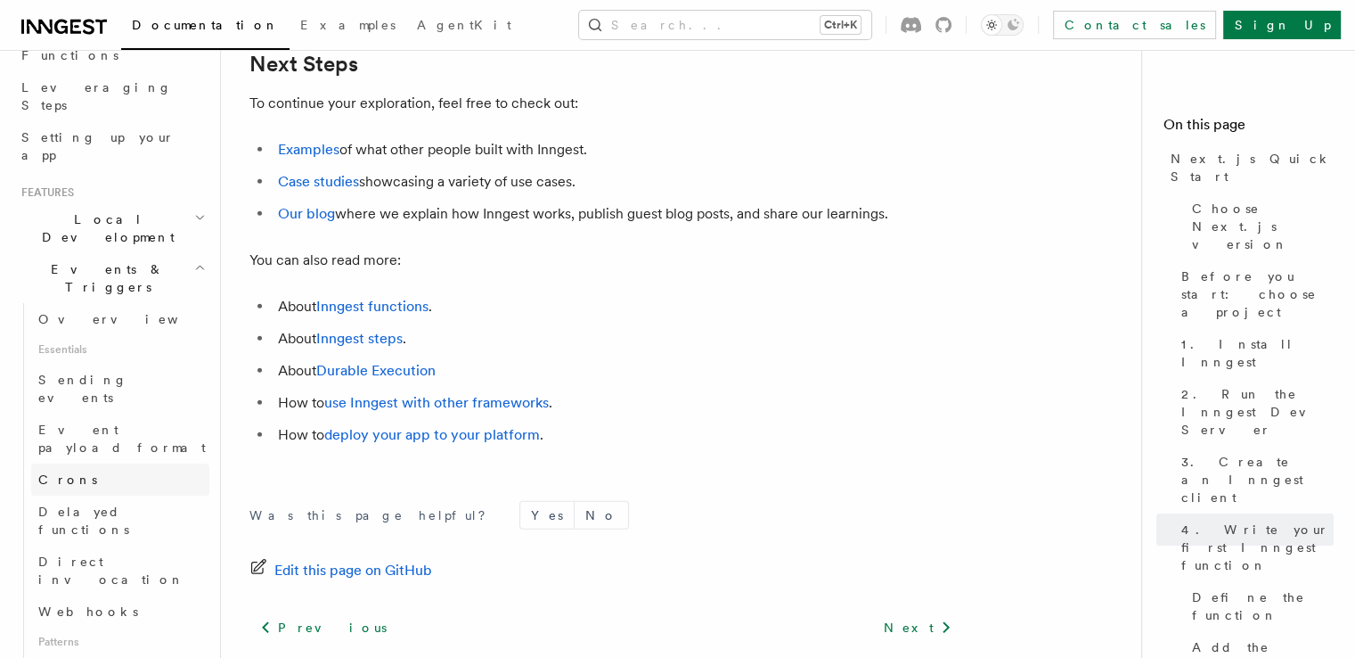
click at [92, 463] on link "Crons" at bounding box center [120, 479] width 178 height 32
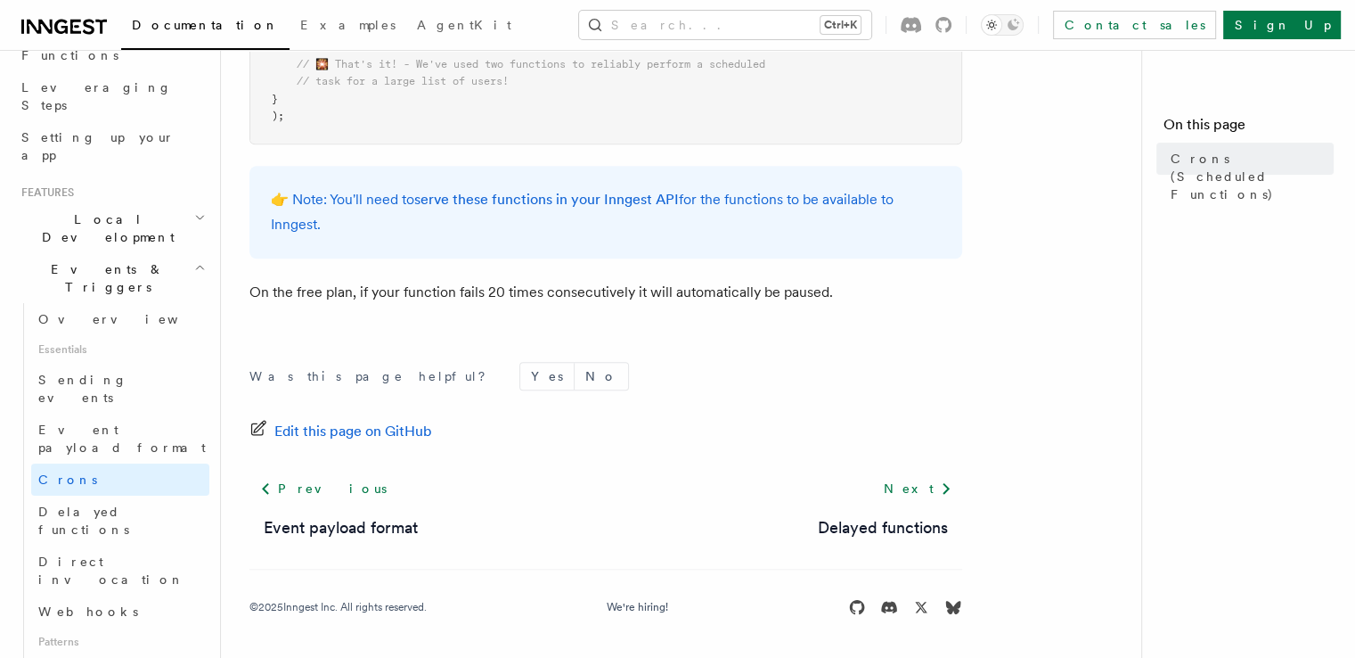
scroll to position [1297, 0]
